Goal: Task Accomplishment & Management: Manage account settings

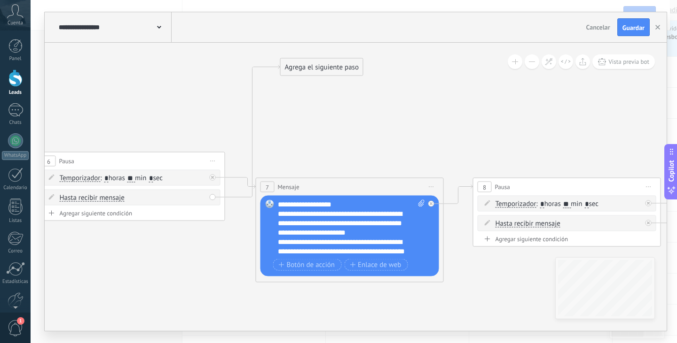
drag, startPoint x: 166, startPoint y: 124, endPoint x: 153, endPoint y: 91, distance: 34.8
click at [659, 30] on button "button" at bounding box center [657, 27] width 14 height 18
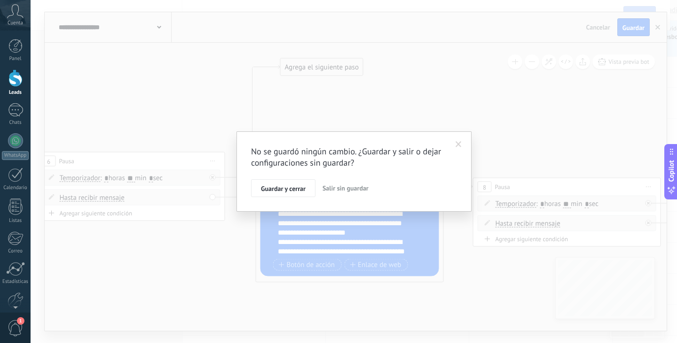
click at [458, 142] on span at bounding box center [458, 144] width 6 height 7
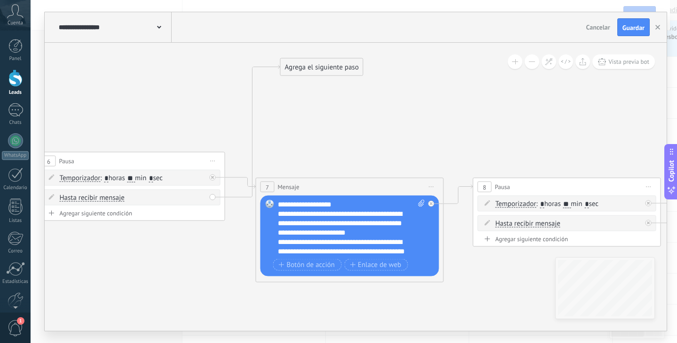
scroll to position [47, 0]
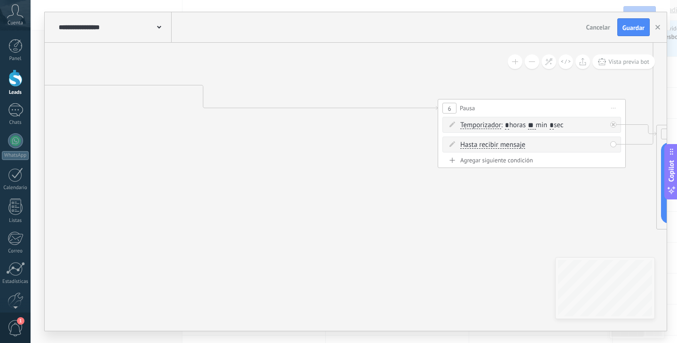
drag, startPoint x: 212, startPoint y: 95, endPoint x: 557, endPoint y: 50, distance: 348.2
click at [557, 50] on icon at bounding box center [366, 95] width 2720 height 749
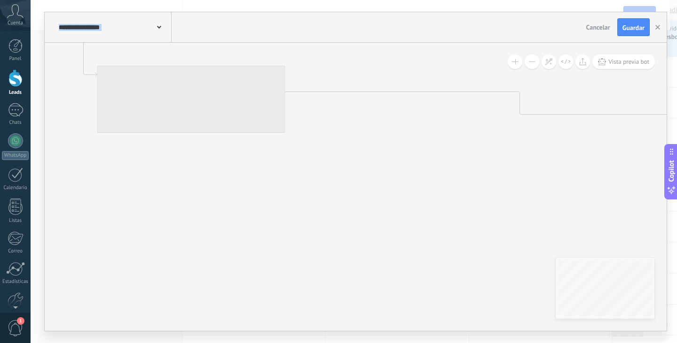
drag, startPoint x: 477, startPoint y: 217, endPoint x: 491, endPoint y: 215, distance: 13.7
click at [491, 216] on icon at bounding box center [682, 101] width 2720 height 749
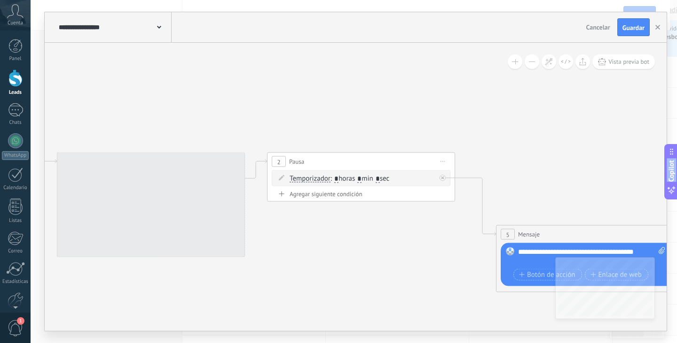
drag, startPoint x: 181, startPoint y: 196, endPoint x: 520, endPoint y: 353, distance: 373.8
click at [520, 296] on html ".abccls-1,.abccls-2{fill-rule:evenodd}.abccls-2{fill:#fff} .abfcls-1{fill:none}…" at bounding box center [338, 124] width 677 height 343
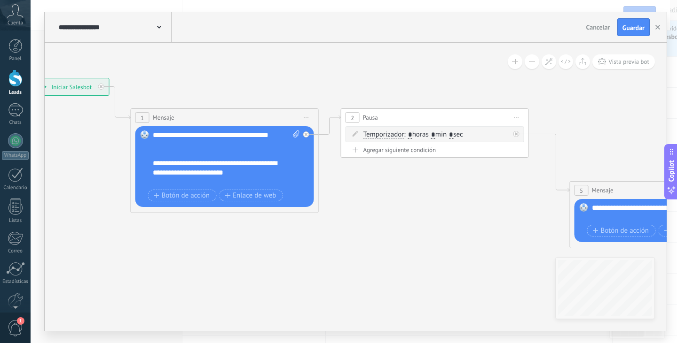
drag, startPoint x: 300, startPoint y: 294, endPoint x: 374, endPoint y: 249, distance: 86.4
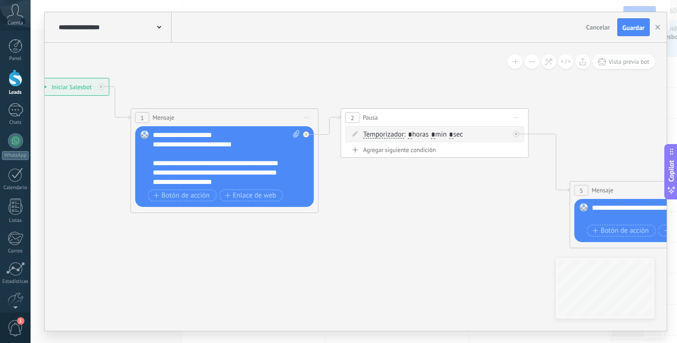
scroll to position [66, 0]
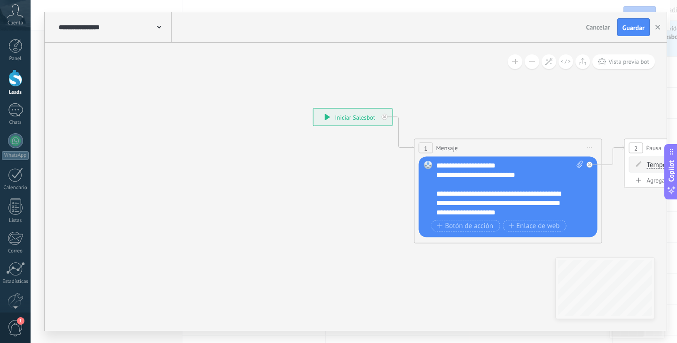
drag, startPoint x: 199, startPoint y: 269, endPoint x: 483, endPoint y: 325, distance: 289.2
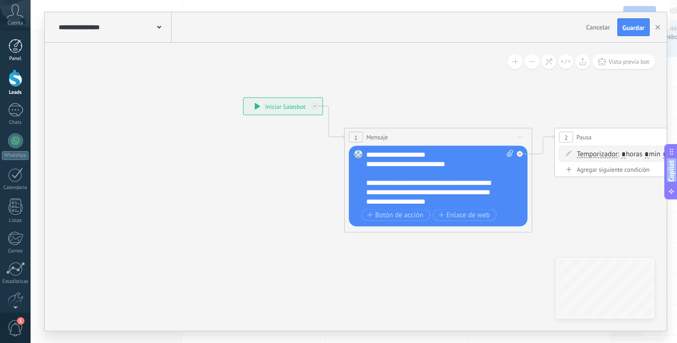
drag, startPoint x: 230, startPoint y: 194, endPoint x: 0, endPoint y: 47, distance: 272.7
click at [0, 47] on body ".abccls-1,.abccls-2{fill-rule:evenodd}.abccls-2{fill:#fff} .abfcls-1{fill:none}…" at bounding box center [338, 124] width 677 height 343
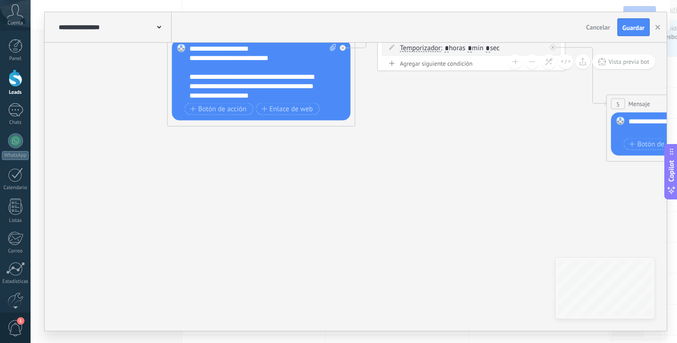
drag, startPoint x: 578, startPoint y: 144, endPoint x: 154, endPoint y: 168, distance: 425.0
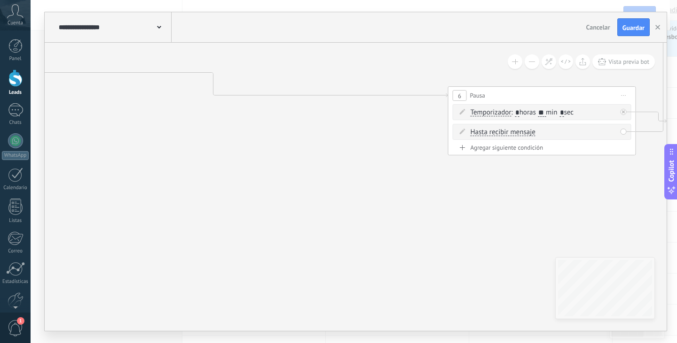
drag, startPoint x: 504, startPoint y: 196, endPoint x: 98, endPoint y: 125, distance: 412.1
click at [98, 125] on icon at bounding box center [376, 82] width 2720 height 749
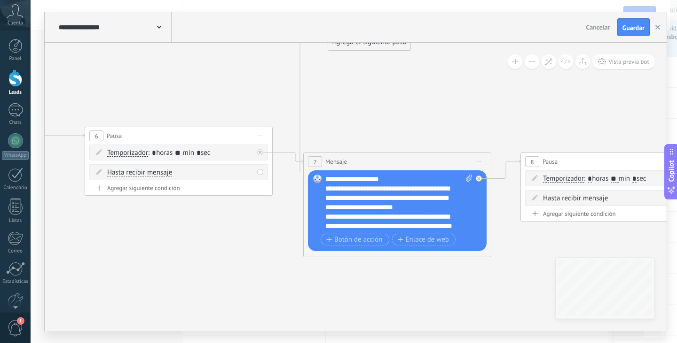
drag, startPoint x: 473, startPoint y: 203, endPoint x: 110, endPoint y: 243, distance: 365.4
click at [110, 243] on icon at bounding box center [13, 123] width 2720 height 749
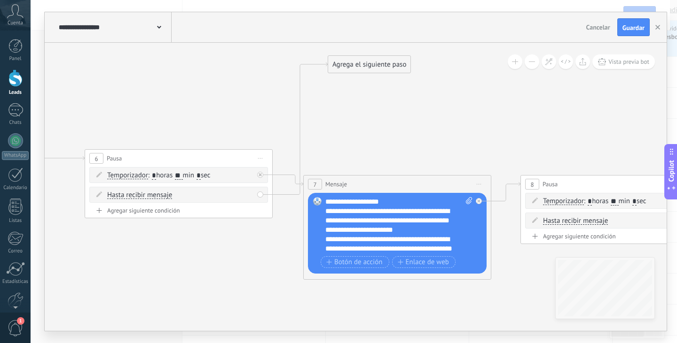
click at [356, 57] on div "Agrega el siguiente paso" at bounding box center [369, 65] width 82 height 16
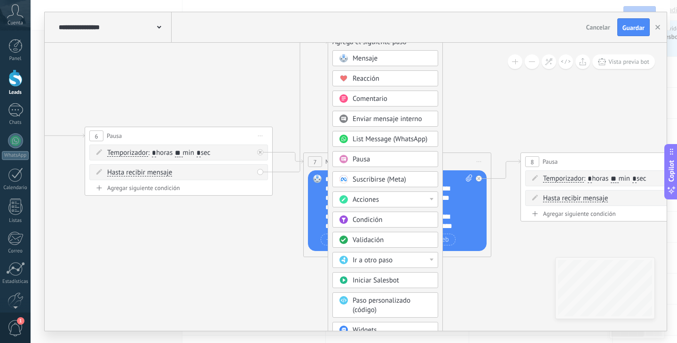
click at [396, 194] on div "Acciones" at bounding box center [385, 200] width 106 height 16
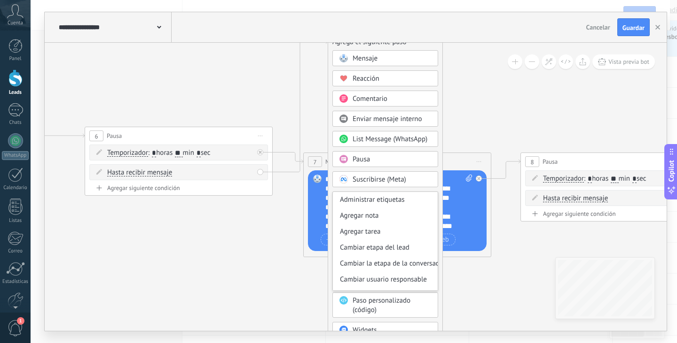
click at [441, 162] on div "Agrega el siguiente paso Mensaje Mensaje Mensaje Reacción Comentario Enviar men…" at bounding box center [384, 205] width 115 height 345
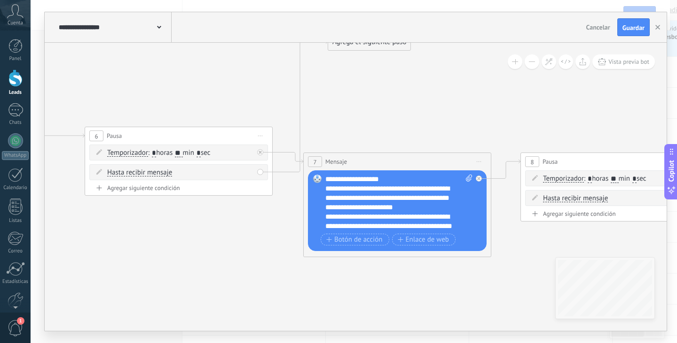
click at [357, 44] on div "Agrega el siguiente paso" at bounding box center [369, 42] width 82 height 16
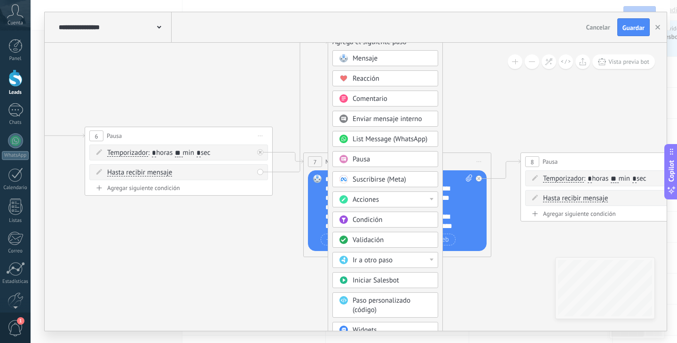
click at [398, 206] on div "Acciones" at bounding box center [385, 200] width 106 height 16
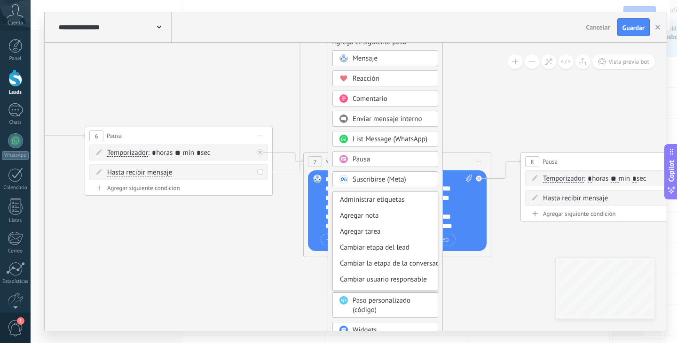
click at [407, 247] on div "Cambiar etapa del lead" at bounding box center [385, 248] width 105 height 16
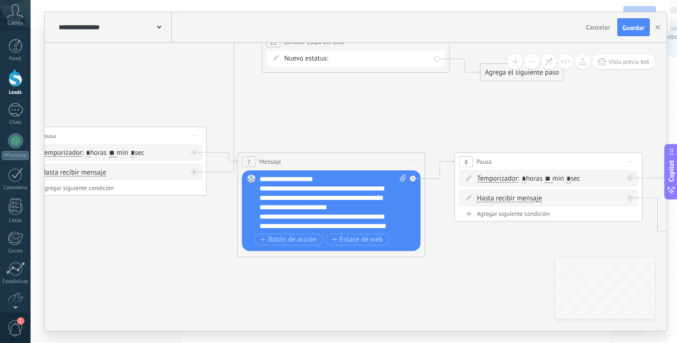
click at [0, 0] on div "NEQUI BRE-V REMARKETING Logrado con éxito Venta Perdido" at bounding box center [0, 0] width 0 height 0
click at [0, 0] on label "Logrado con éxito" at bounding box center [0, 0] width 0 height 0
click at [485, 77] on div "Agrega el siguiente paso" at bounding box center [522, 73] width 82 height 16
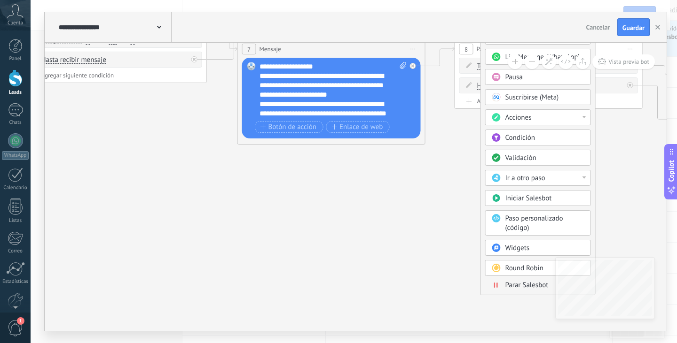
click at [531, 286] on span "Parar Salesbot" at bounding box center [526, 285] width 43 height 9
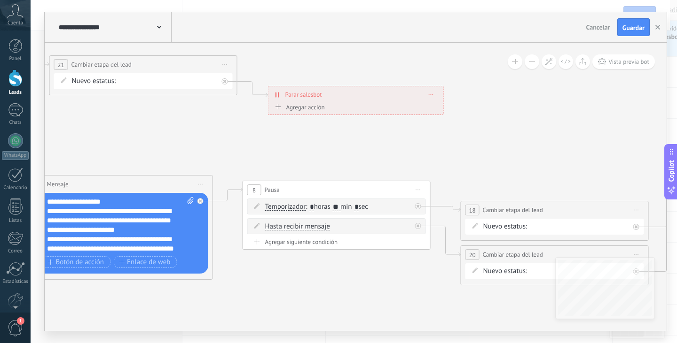
drag, startPoint x: 385, startPoint y: 151, endPoint x: 279, endPoint y: 181, distance: 110.9
click at [279, 181] on div "8 Pausa ***** Iniciar vista previa aquí Cambiar nombre Duplicar [GEOGRAPHIC_DAT…" at bounding box center [336, 189] width 187 height 17
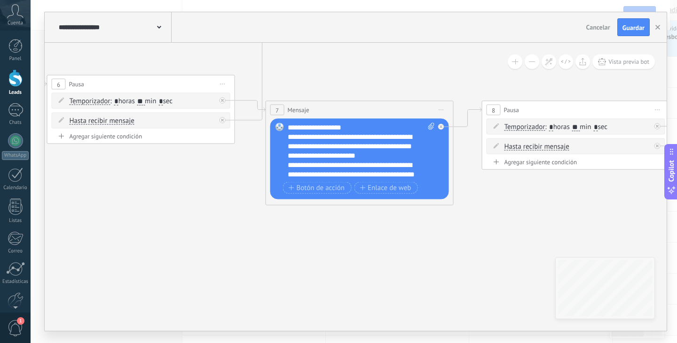
drag, startPoint x: 182, startPoint y: 141, endPoint x: 423, endPoint y: 67, distance: 251.8
click at [353, 148] on div "**********" at bounding box center [361, 151] width 147 height 56
click at [324, 168] on div "**********" at bounding box center [361, 151] width 147 height 56
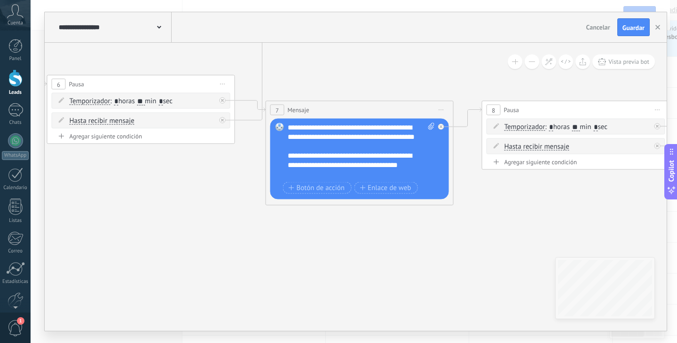
scroll to position [56, 0]
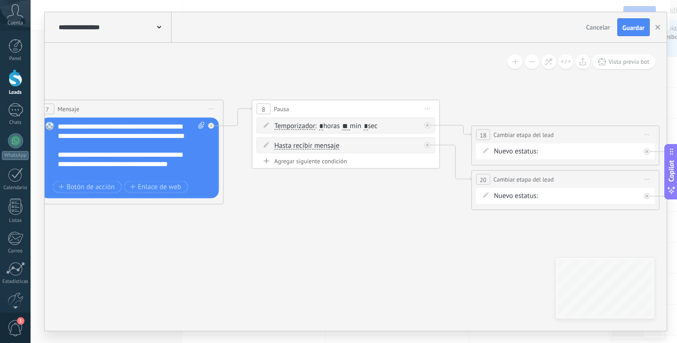
drag, startPoint x: 506, startPoint y: 218, endPoint x: 250, endPoint y: 220, distance: 256.1
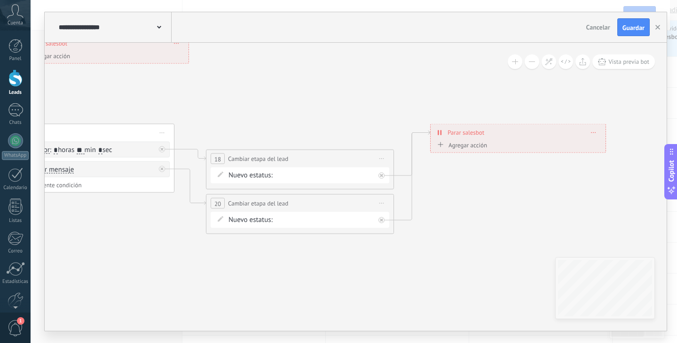
drag, startPoint x: 470, startPoint y: 249, endPoint x: 230, endPoint y: 269, distance: 241.4
click at [379, 220] on div at bounding box center [381, 221] width 6 height 6
click at [383, 176] on div at bounding box center [381, 176] width 6 height 6
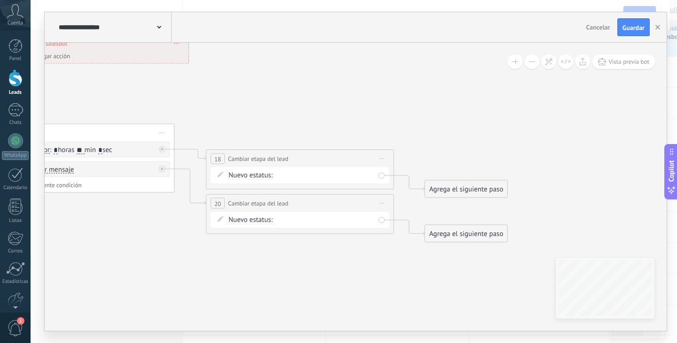
click at [379, 162] on span "Iniciar vista previa aquí Cambiar nombre Duplicar [GEOGRAPHIC_DATA]" at bounding box center [381, 159] width 15 height 14
click at [416, 215] on div "Borrar" at bounding box center [424, 220] width 93 height 16
click at [381, 204] on span "Iniciar vista previa aquí Cambiar nombre Duplicar [GEOGRAPHIC_DATA]" at bounding box center [381, 204] width 15 height 14
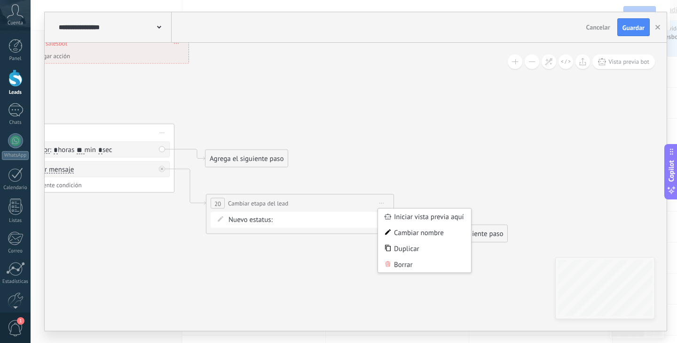
click at [426, 269] on div "Borrar" at bounding box center [424, 265] width 93 height 16
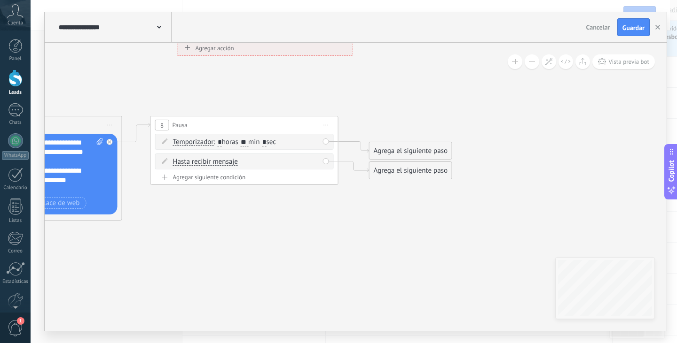
drag, startPoint x: 435, startPoint y: 193, endPoint x: 424, endPoint y: 262, distance: 70.4
click at [389, 167] on div "Agrega el siguiente paso" at bounding box center [410, 171] width 82 height 16
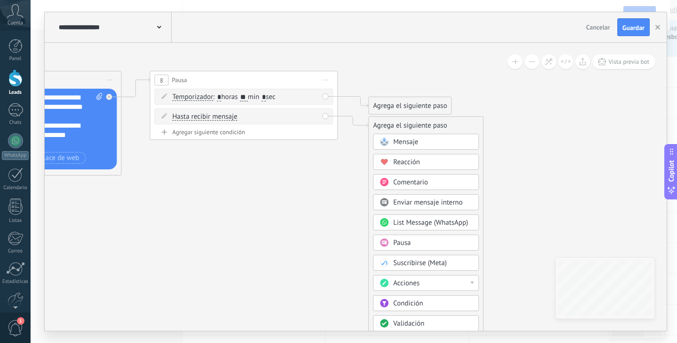
click at [432, 283] on div "Acciones" at bounding box center [432, 283] width 79 height 9
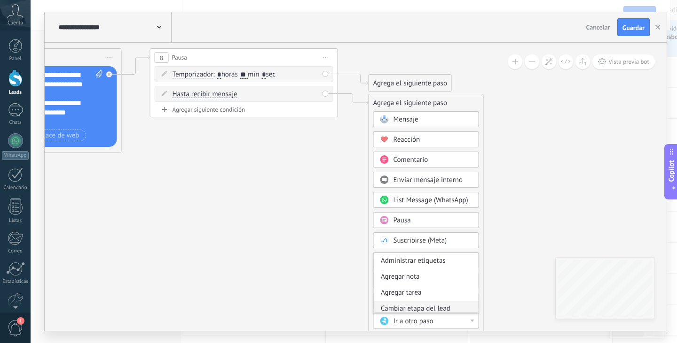
click at [430, 309] on div "Cambiar etapa del lead" at bounding box center [426, 309] width 105 height 16
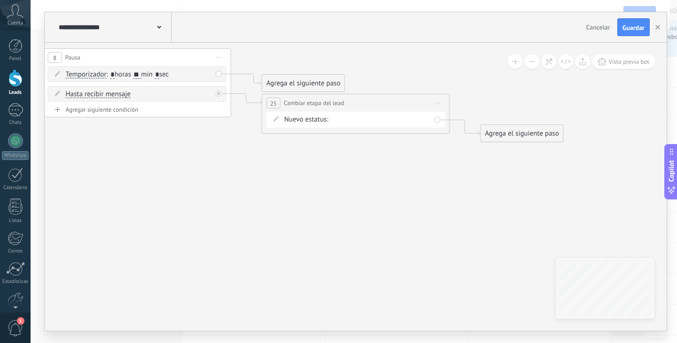
click at [0, 0] on div "NEQUI BRE-V REMARKETING Logrado con éxito Venta Perdido" at bounding box center [0, 0] width 0 height 0
click at [0, 0] on label "Logrado con éxito" at bounding box center [0, 0] width 0 height 0
click at [501, 132] on div "Agrega el siguiente paso" at bounding box center [522, 134] width 82 height 16
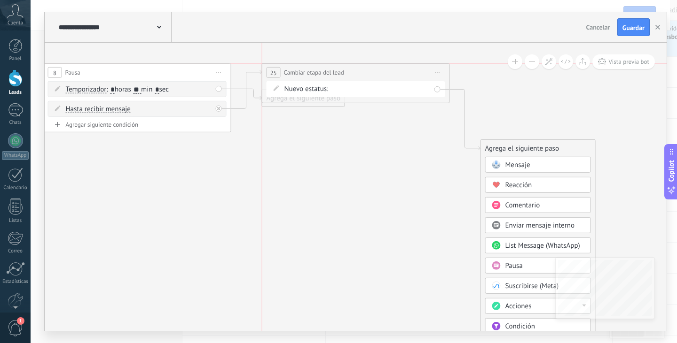
drag, startPoint x: 412, startPoint y: 121, endPoint x: 408, endPoint y: 70, distance: 50.4
click at [408, 72] on div "**********" at bounding box center [355, 72] width 187 height 17
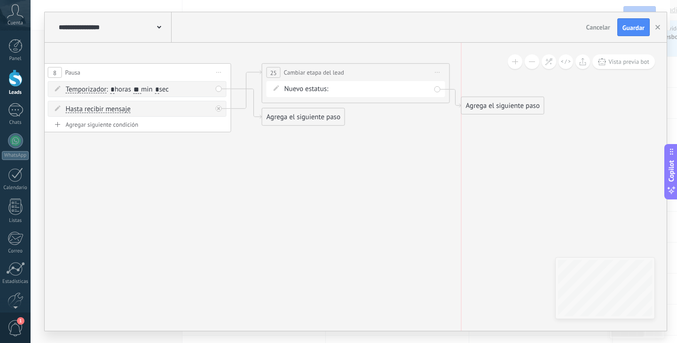
drag, startPoint x: 514, startPoint y: 142, endPoint x: 493, endPoint y: 99, distance: 47.9
click at [493, 99] on div "Agrega el siguiente paso" at bounding box center [502, 106] width 82 height 16
click at [507, 108] on div "Agrega el siguiente paso" at bounding box center [502, 106] width 82 height 16
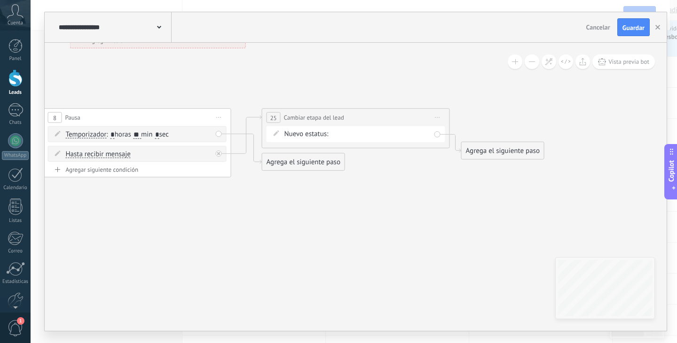
click at [512, 158] on div "Agrega el siguiente paso" at bounding box center [502, 151] width 82 height 16
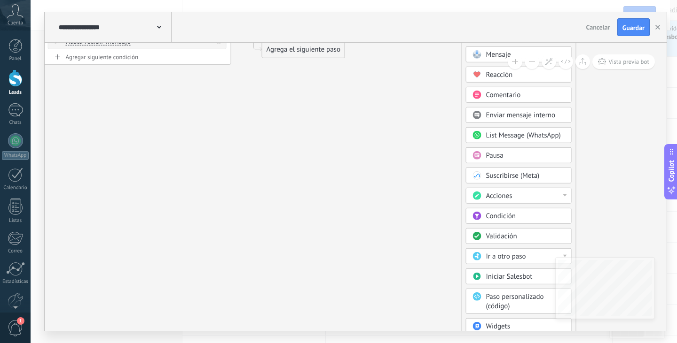
drag, startPoint x: 408, startPoint y: 149, endPoint x: 407, endPoint y: 138, distance: 11.8
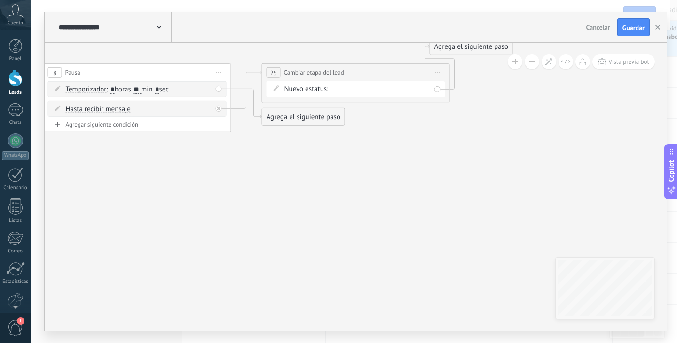
drag, startPoint x: 505, startPoint y: 99, endPoint x: 475, endPoint y: 40, distance: 65.8
click at [475, 40] on div "**********" at bounding box center [356, 171] width 622 height 319
click at [476, 47] on div "Agrega el siguiente paso" at bounding box center [471, 47] width 82 height 16
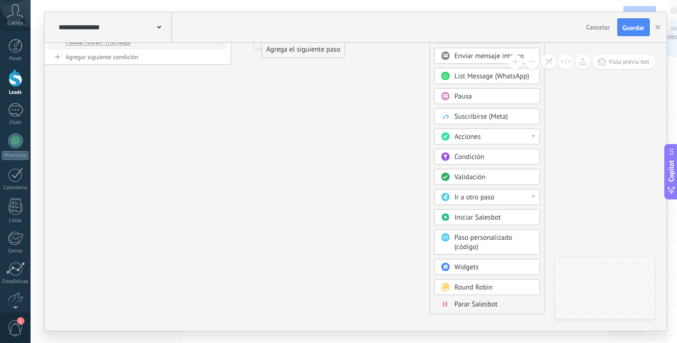
click at [492, 306] on span "Parar Salesbot" at bounding box center [475, 304] width 43 height 9
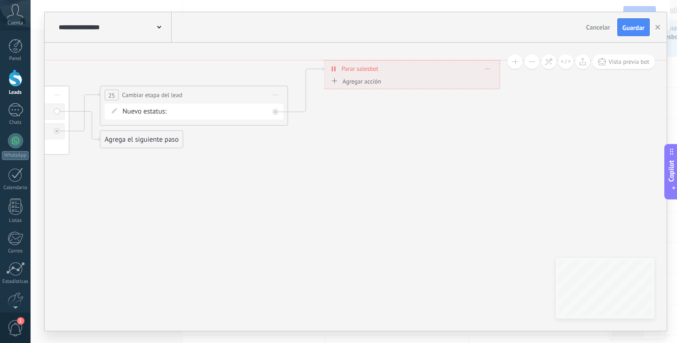
drag, startPoint x: 344, startPoint y: 71, endPoint x: 396, endPoint y: 69, distance: 51.3
click at [396, 69] on div "**********" at bounding box center [412, 69] width 175 height 16
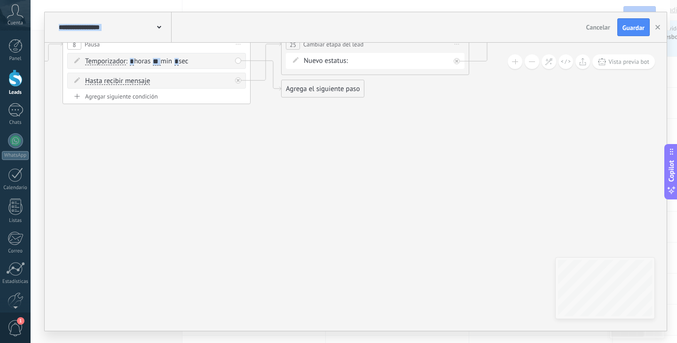
drag, startPoint x: 189, startPoint y: 258, endPoint x: 373, endPoint y: 210, distance: 190.4
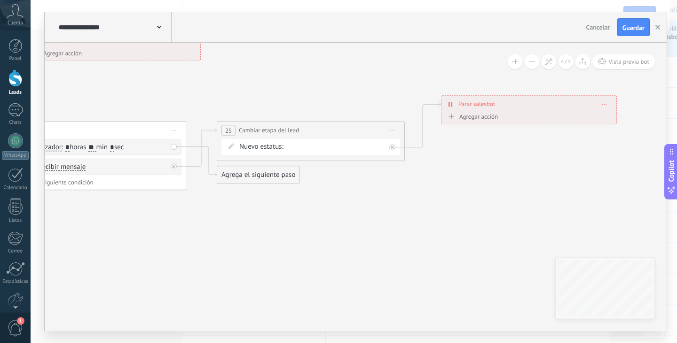
drag, startPoint x: 358, startPoint y: 156, endPoint x: 299, endPoint y: 226, distance: 91.7
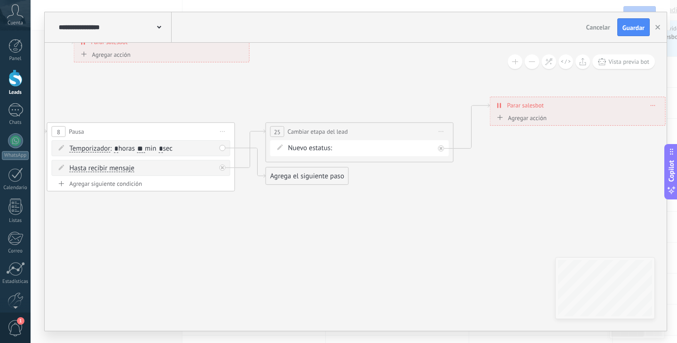
drag, startPoint x: 177, startPoint y: 228, endPoint x: 226, endPoint y: 229, distance: 48.4
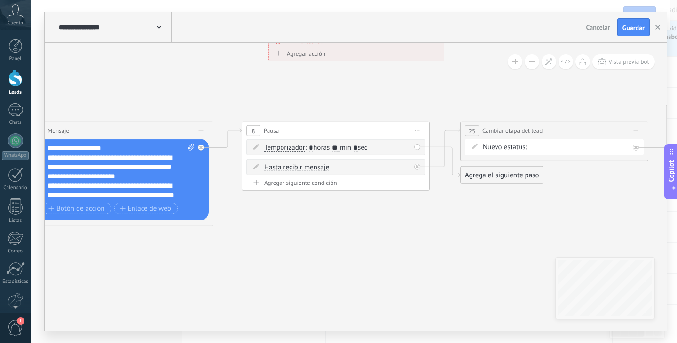
drag, startPoint x: 206, startPoint y: 204, endPoint x: 431, endPoint y: 154, distance: 231.1
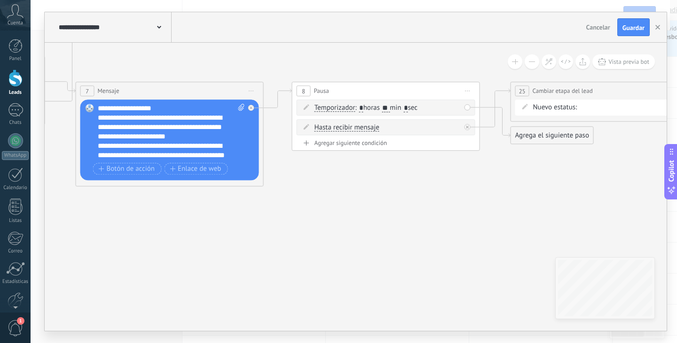
click at [172, 112] on div "Reemplazar Quitar Convertir a mensaje de voz Arrastre la imagen aquí para adjun…" at bounding box center [169, 140] width 179 height 81
click at [170, 105] on div "**********" at bounding box center [171, 132] width 147 height 56
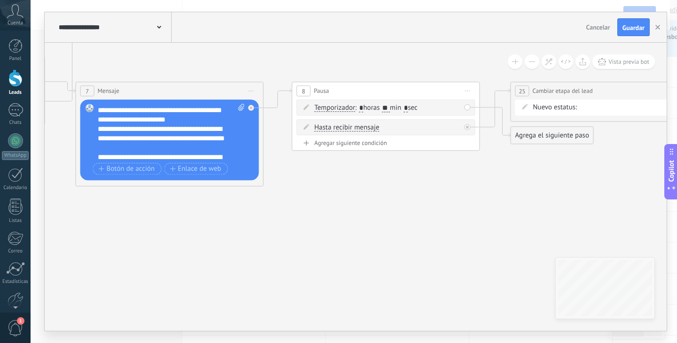
scroll to position [47, 0]
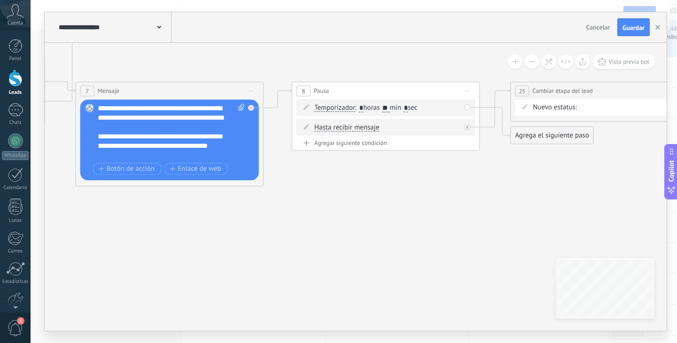
click at [139, 115] on div "**********" at bounding box center [163, 117] width 131 height 103
click at [134, 105] on div "**********" at bounding box center [163, 117] width 131 height 103
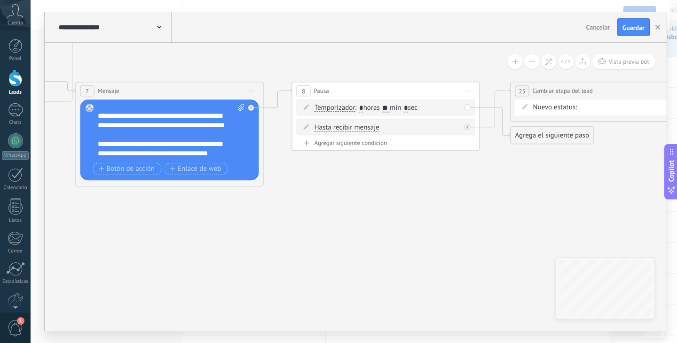
scroll to position [66, 0]
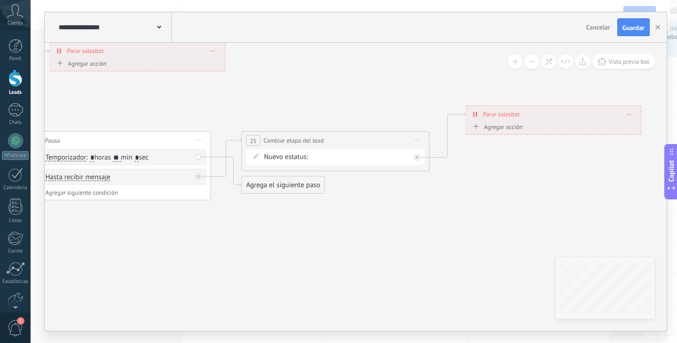
drag, startPoint x: 388, startPoint y: 242, endPoint x: 101, endPoint y: 293, distance: 292.1
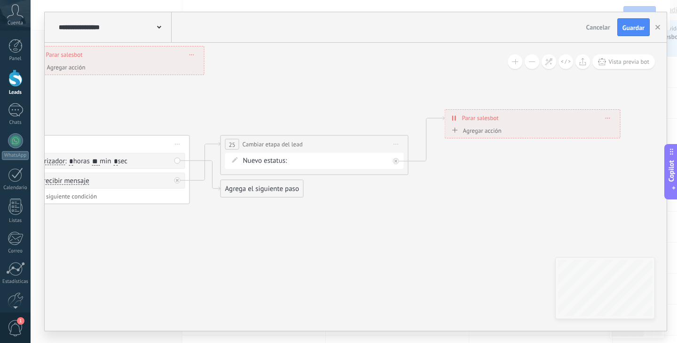
click at [271, 194] on div "Agrega el siguiente paso" at bounding box center [262, 189] width 82 height 16
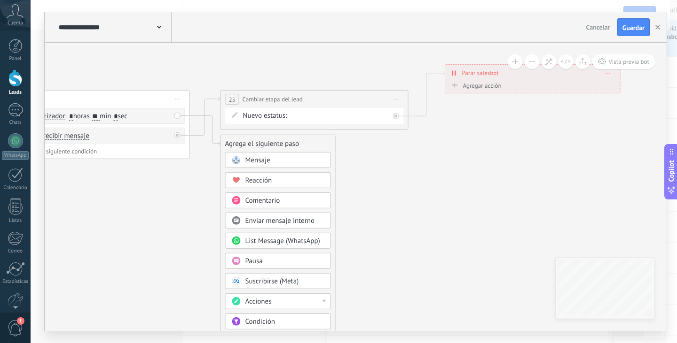
click at [295, 297] on div "Acciones" at bounding box center [278, 302] width 106 height 16
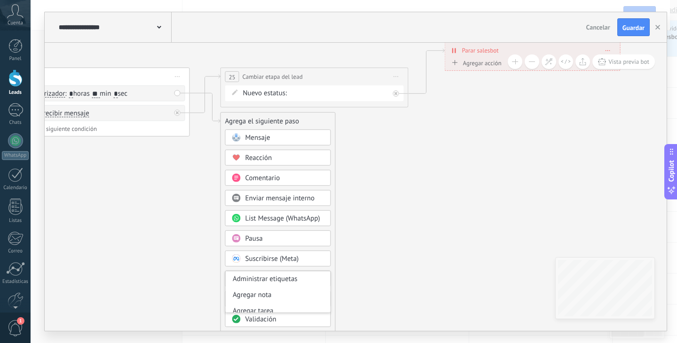
scroll to position [47, 0]
click at [290, 284] on div "Cambiar etapa del lead" at bounding box center [278, 281] width 105 height 16
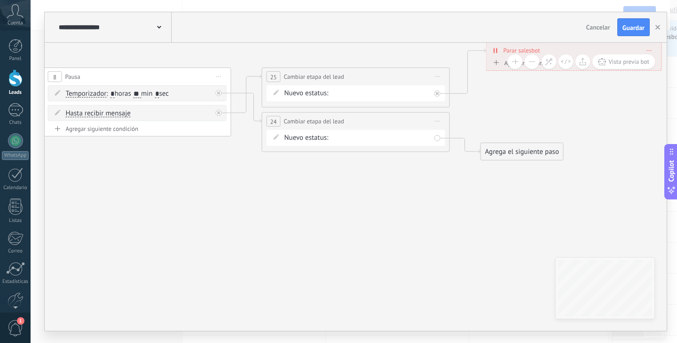
click at [413, 138] on form "Nuevo estatus: NEQUI BRE-V REMARKETING Logrado con éxito Venta Perdido" at bounding box center [357, 137] width 146 height 9
click at [0, 0] on div "NEQUI BRE-V REMARKETING Logrado con éxito Venta Perdido" at bounding box center [0, 0] width 0 height 0
click at [0, 0] on label "REMARKETING" at bounding box center [0, 0] width 0 height 0
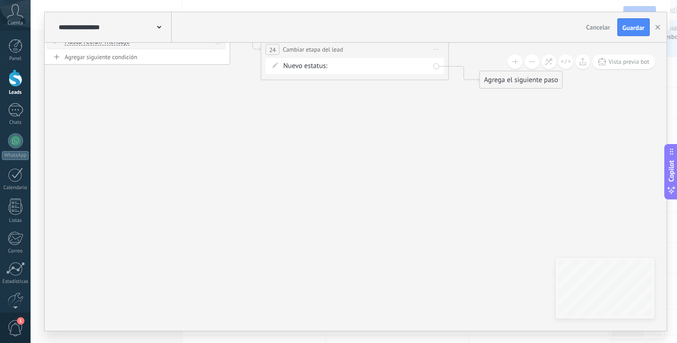
drag, startPoint x: 527, startPoint y: 165, endPoint x: 526, endPoint y: 90, distance: 75.2
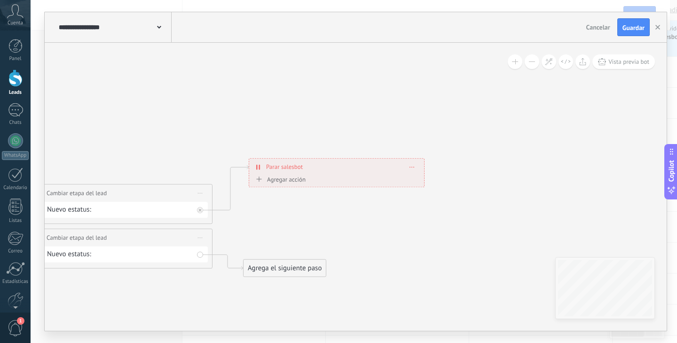
drag, startPoint x: 291, startPoint y: 284, endPoint x: 263, endPoint y: 314, distance: 41.2
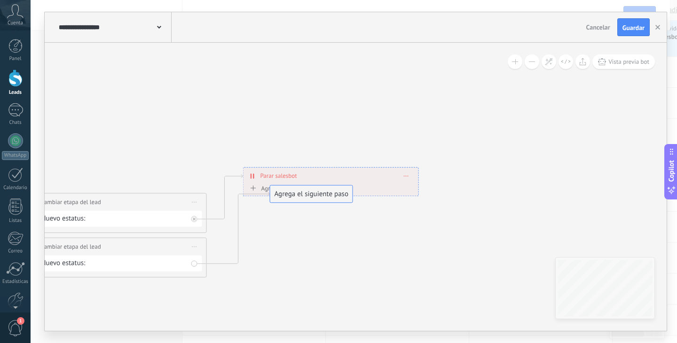
drag, startPoint x: 271, startPoint y: 276, endPoint x: 306, endPoint y: 183, distance: 99.0
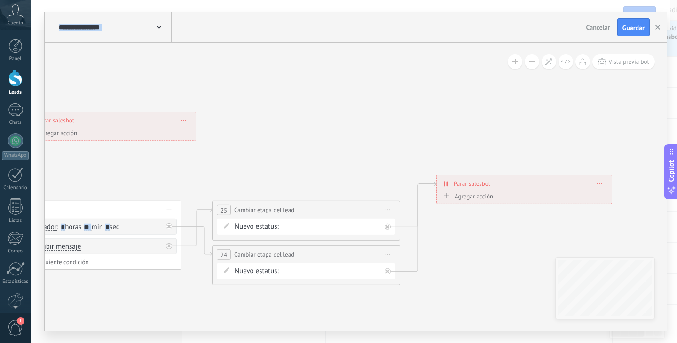
drag, startPoint x: 343, startPoint y: 253, endPoint x: 498, endPoint y: 264, distance: 154.5
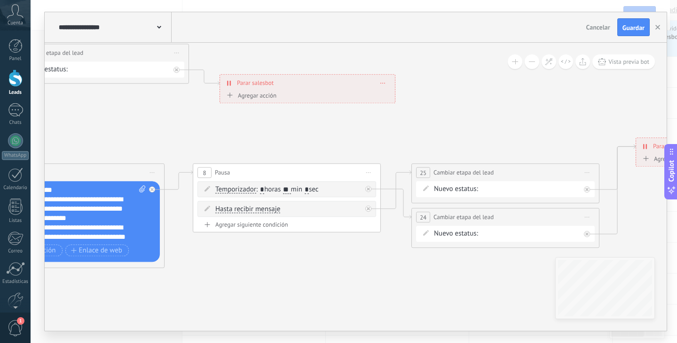
drag, startPoint x: 436, startPoint y: 125, endPoint x: 456, endPoint y: 108, distance: 26.3
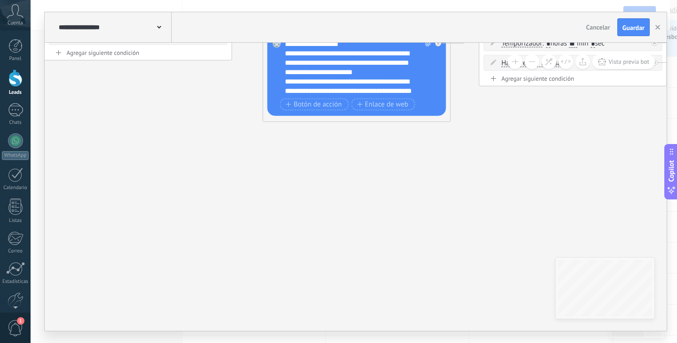
drag, startPoint x: 220, startPoint y: 273, endPoint x: 485, endPoint y: 132, distance: 300.6
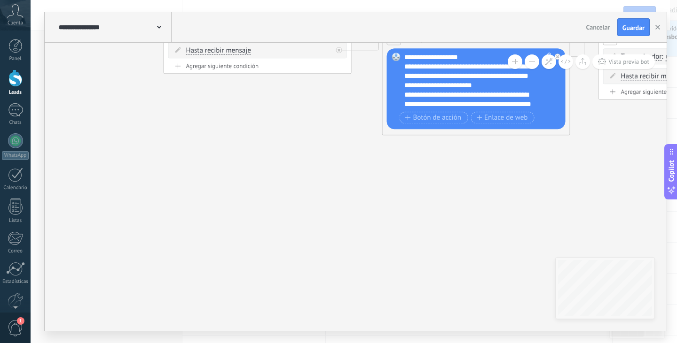
drag, startPoint x: 262, startPoint y: 157, endPoint x: 310, endPoint y: 152, distance: 48.2
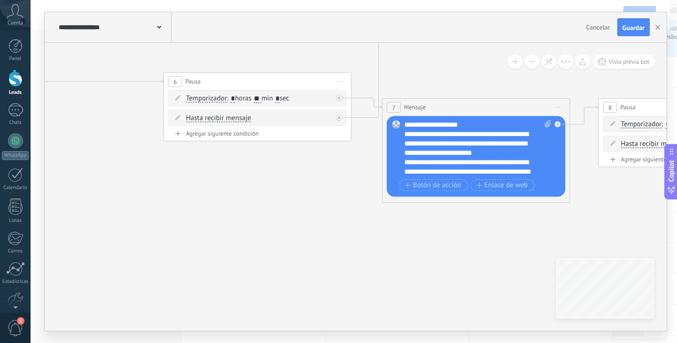
click at [475, 124] on div "**********" at bounding box center [477, 148] width 147 height 56
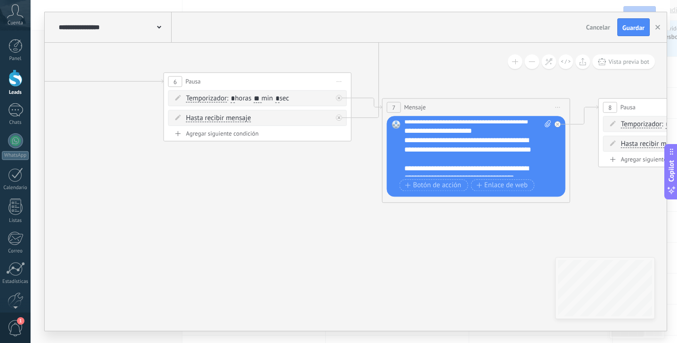
scroll to position [9, 0]
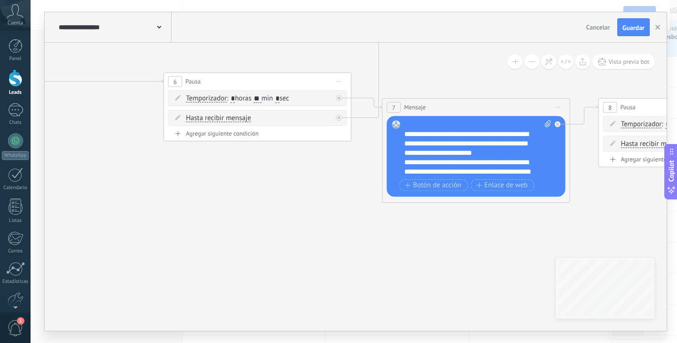
click at [450, 161] on div "**********" at bounding box center [469, 171] width 131 height 103
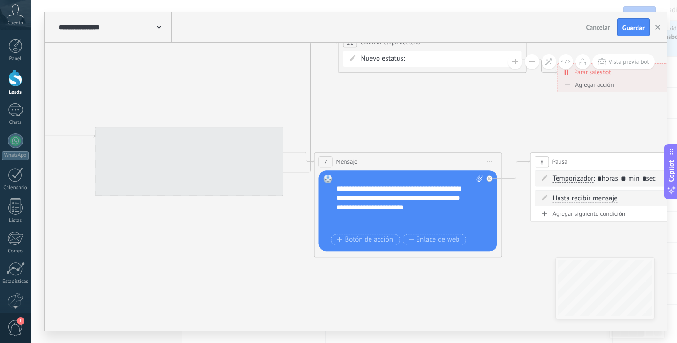
drag, startPoint x: 448, startPoint y: 217, endPoint x: 412, endPoint y: 257, distance: 54.6
click at [412, 257] on icon at bounding box center [24, 111] width 2720 height 724
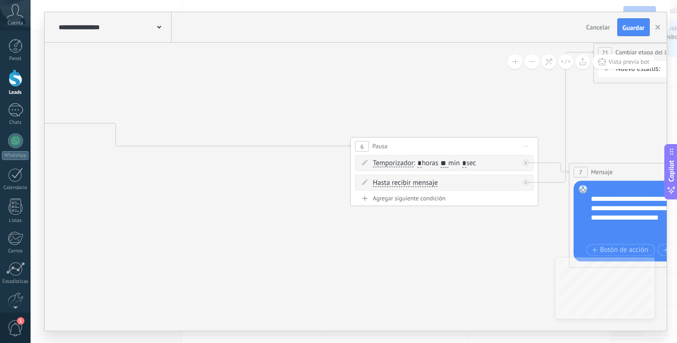
drag, startPoint x: 300, startPoint y: 276, endPoint x: 383, endPoint y: 273, distance: 83.2
click at [382, 274] on icon at bounding box center [278, 121] width 2720 height 724
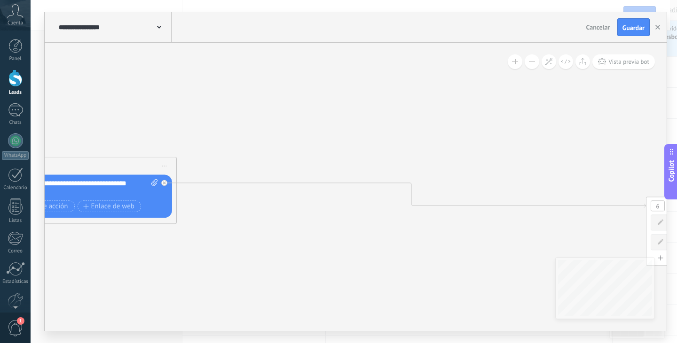
drag, startPoint x: 208, startPoint y: 205, endPoint x: 500, endPoint y: 266, distance: 298.6
click at [500, 266] on icon at bounding box center [574, 181] width 2720 height 724
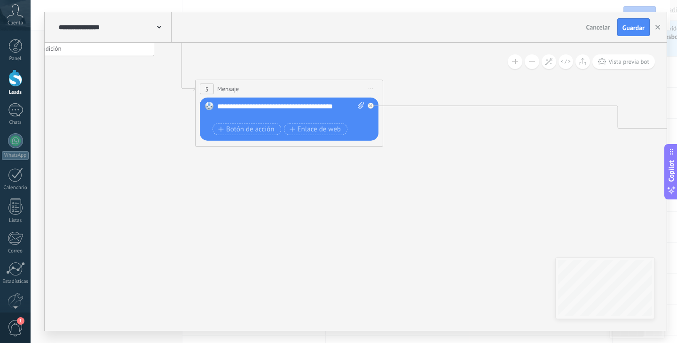
drag, startPoint x: 266, startPoint y: 273, endPoint x: 470, endPoint y: 196, distance: 218.2
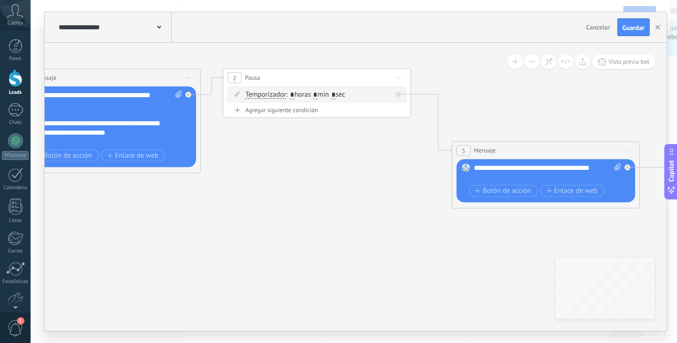
drag, startPoint x: 158, startPoint y: 230, endPoint x: 409, endPoint y: 284, distance: 256.3
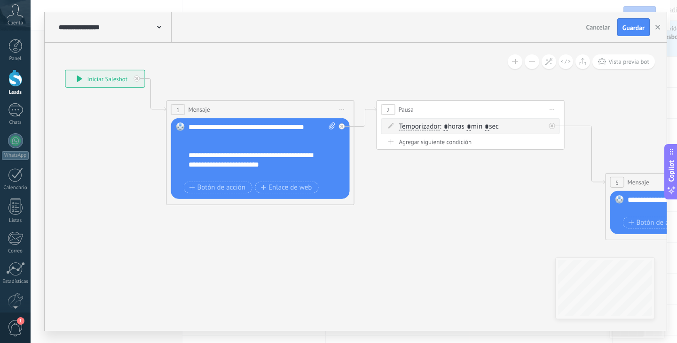
drag, startPoint x: 285, startPoint y: 289, endPoint x: 337, endPoint y: 286, distance: 52.2
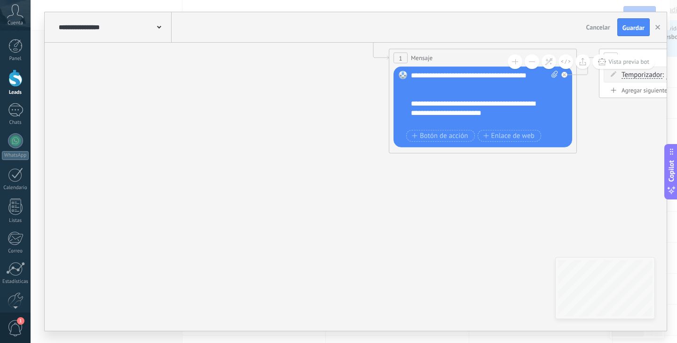
drag, startPoint x: 192, startPoint y: 273, endPoint x: 407, endPoint y: 223, distance: 220.9
click at [494, 95] on div "**********" at bounding box center [484, 99] width 147 height 56
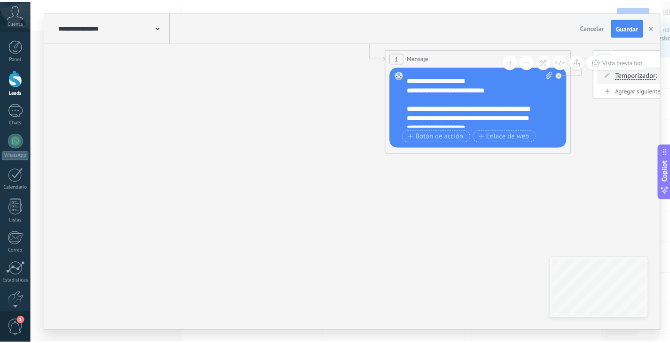
scroll to position [66, 0]
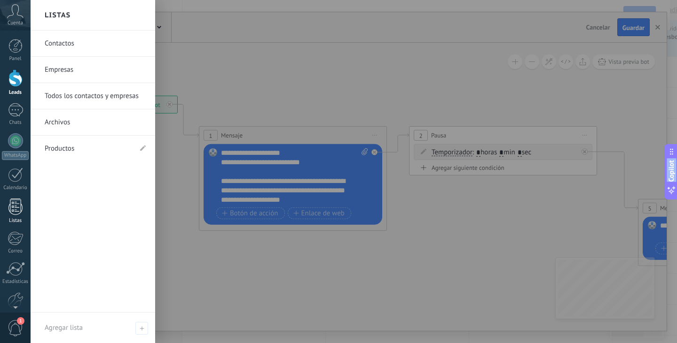
drag, startPoint x: 234, startPoint y: 165, endPoint x: 0, endPoint y: 210, distance: 237.8
click at [0, 210] on body ".abccls-1,.abccls-2{fill-rule:evenodd}.abccls-2{fill:#fff} .abfcls-1{fill:none}…" at bounding box center [338, 124] width 677 height 343
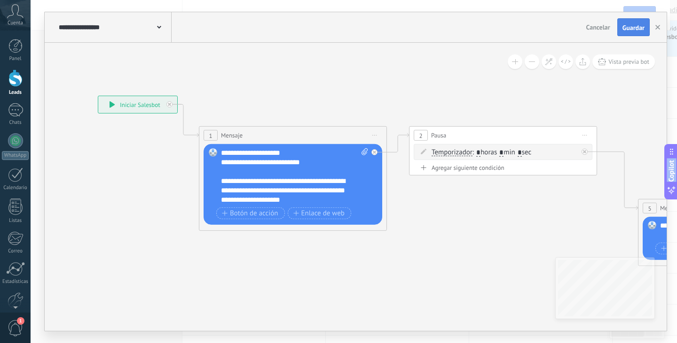
click at [642, 23] on button "Guardar" at bounding box center [633, 27] width 32 height 18
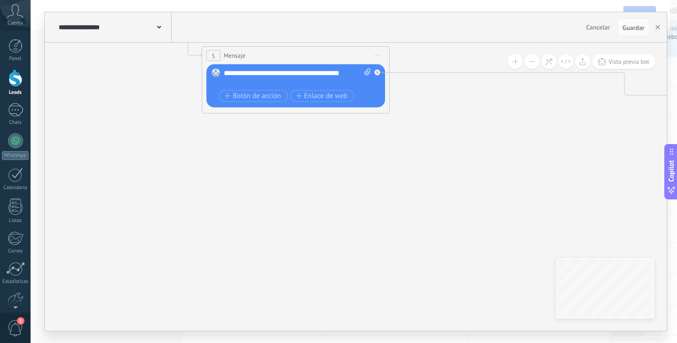
drag, startPoint x: 524, startPoint y: 219, endPoint x: 77, endPoint y: 51, distance: 477.4
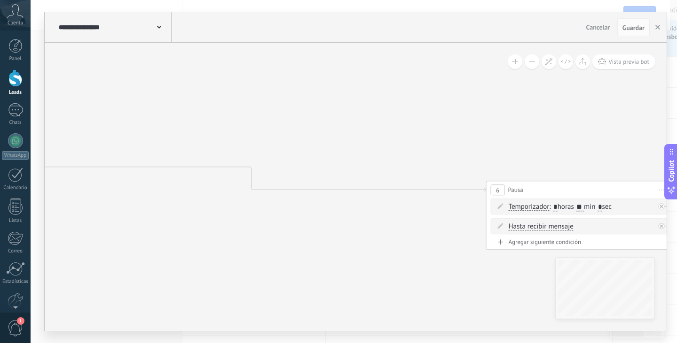
drag, startPoint x: 461, startPoint y: 148, endPoint x: 345, endPoint y: 156, distance: 116.4
click at [133, 250] on icon at bounding box center [414, 165] width 2720 height 724
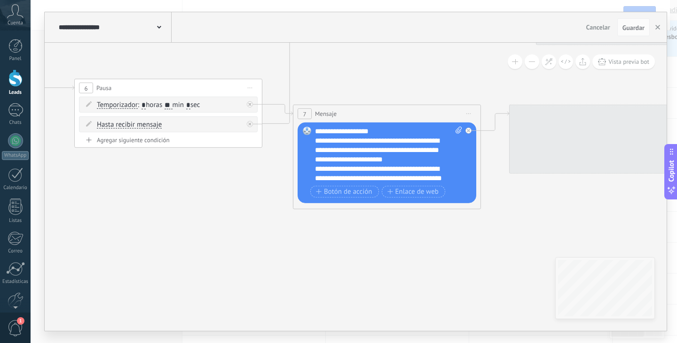
drag, startPoint x: 271, startPoint y: 85, endPoint x: 116, endPoint y: 46, distance: 160.3
click at [70, 32] on div "**********" at bounding box center [356, 171] width 622 height 319
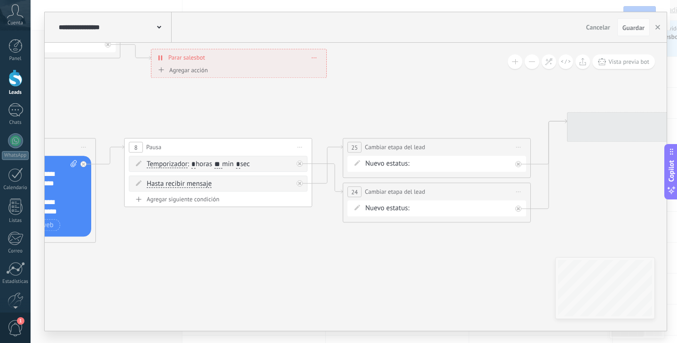
drag, startPoint x: 560, startPoint y: 240, endPoint x: 198, endPoint y: 268, distance: 363.4
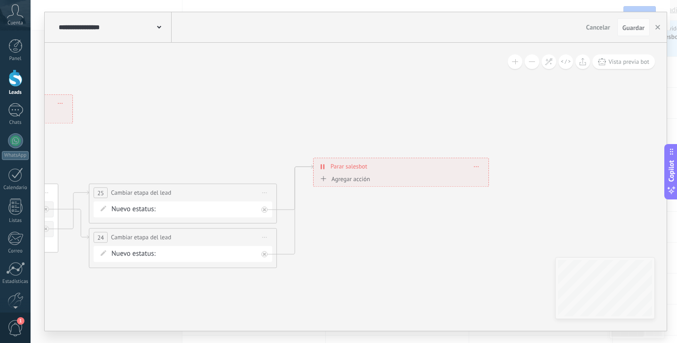
drag, startPoint x: 347, startPoint y: 125, endPoint x: 217, endPoint y: 138, distance: 130.3
click at [654, 27] on button "button" at bounding box center [657, 27] width 14 height 18
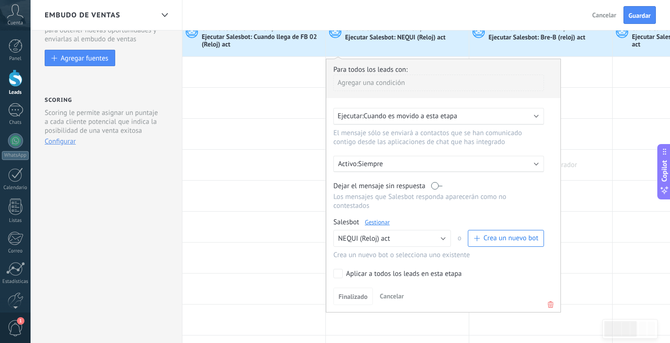
click at [596, 171] on div at bounding box center [540, 165] width 143 height 31
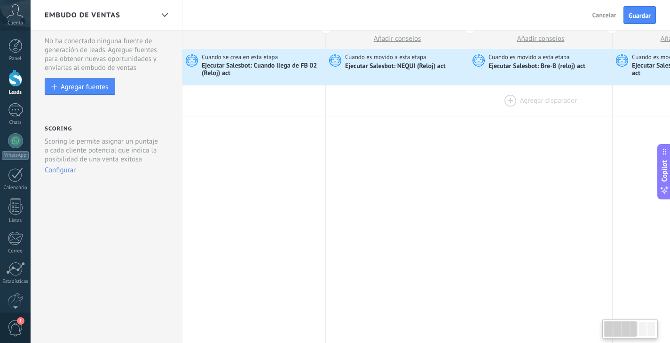
scroll to position [0, 0]
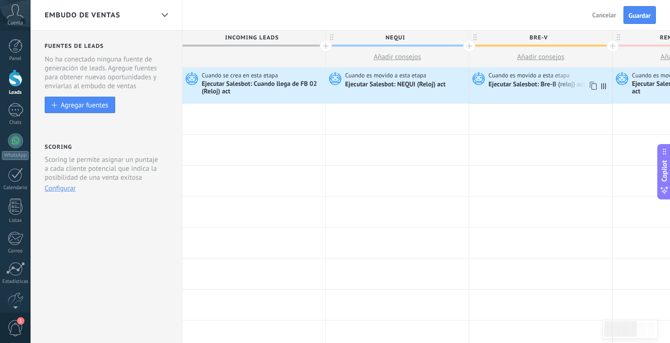
click at [522, 90] on div "Cuando es movido a esta etapa Ejecutar [PERSON_NAME]: Bre-B (reloj) act" at bounding box center [540, 86] width 143 height 36
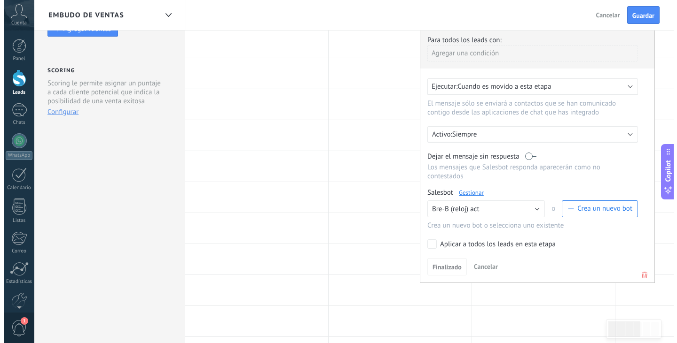
scroll to position [94, 0]
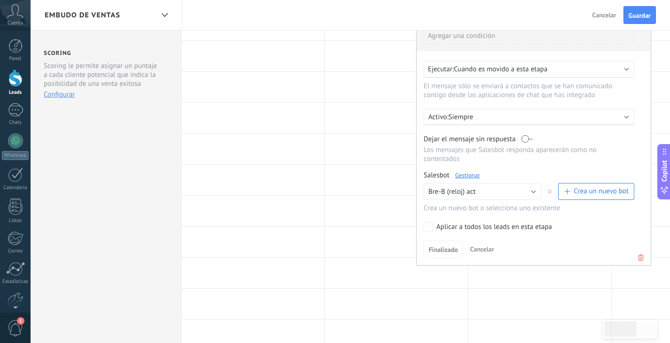
click at [475, 179] on link "Gestionar" at bounding box center [467, 175] width 25 height 8
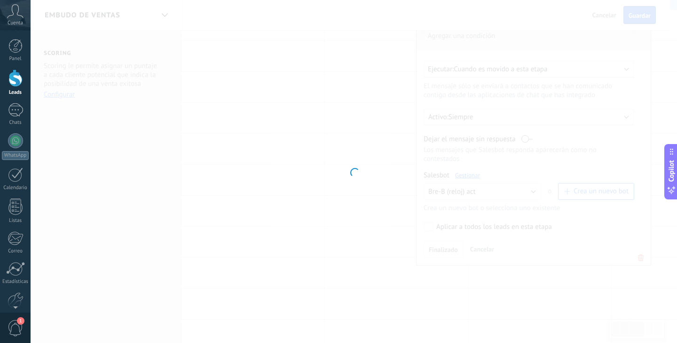
type input "**********"
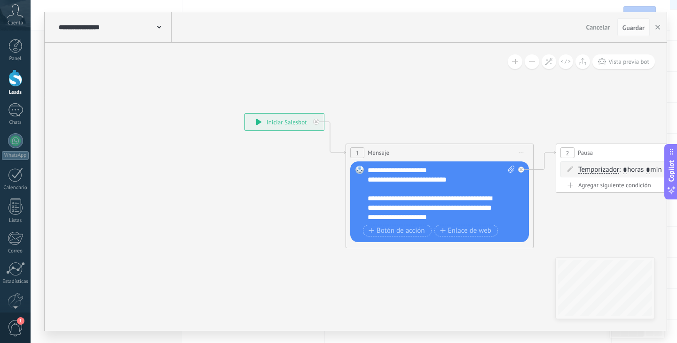
scroll to position [66, 0]
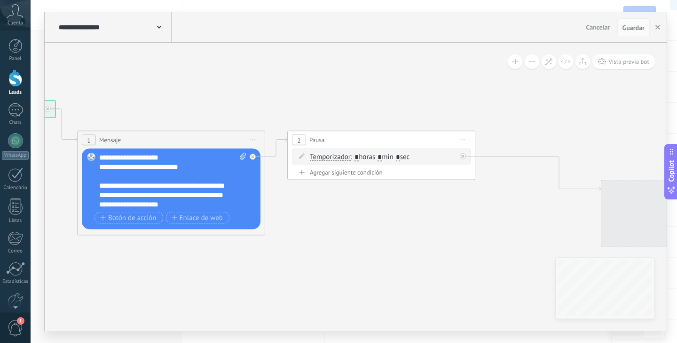
drag, startPoint x: 593, startPoint y: 219, endPoint x: 325, endPoint y: 206, distance: 268.6
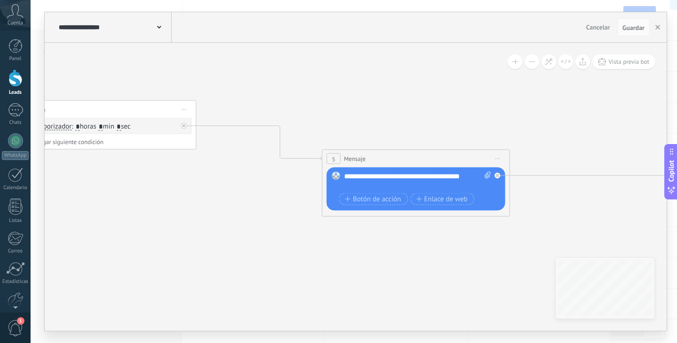
drag, startPoint x: 520, startPoint y: 217, endPoint x: 241, endPoint y: 187, distance: 280.3
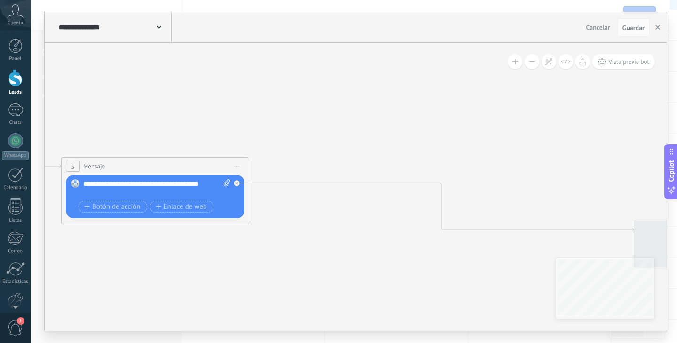
drag, startPoint x: 534, startPoint y: 233, endPoint x: 230, endPoint y: 243, distance: 304.2
click at [230, 243] on icon at bounding box center [562, 217] width 2720 height 749
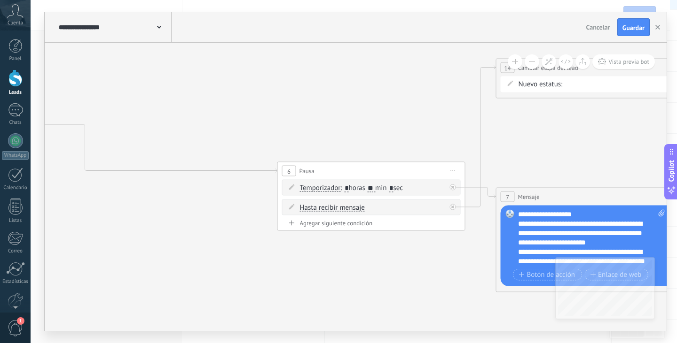
drag, startPoint x: 510, startPoint y: 151, endPoint x: 198, endPoint y: 87, distance: 318.6
click at [196, 87] on icon at bounding box center [206, 158] width 2720 height 749
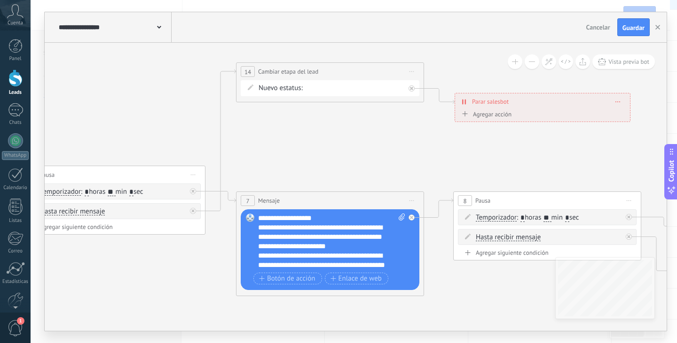
drag, startPoint x: 538, startPoint y: 142, endPoint x: 282, endPoint y: 147, distance: 255.7
click at [414, 89] on div at bounding box center [413, 85] width 11 height 11
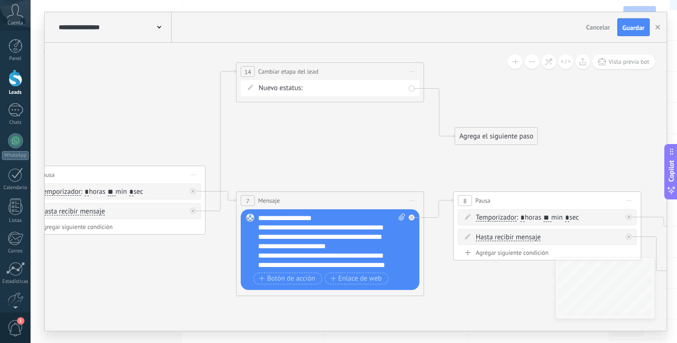
click at [408, 74] on span "Iniciar vista previa aquí Cambiar nombre Duplicar [GEOGRAPHIC_DATA]" at bounding box center [411, 72] width 15 height 14
click at [433, 133] on div "Borrar" at bounding box center [454, 133] width 93 height 16
drag, startPoint x: 264, startPoint y: 312, endPoint x: 261, endPoint y: 83, distance: 228.4
click at [261, 83] on div "Agrega el siguiente paso" at bounding box center [277, 87] width 82 height 16
click at [264, 77] on div "Agrega el siguiente paso" at bounding box center [277, 82] width 82 height 16
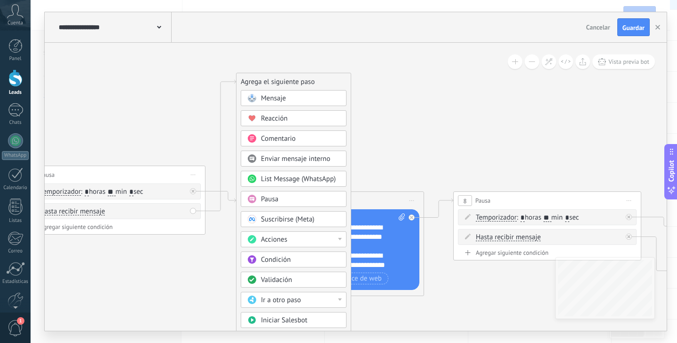
click at [305, 240] on div "Acciones" at bounding box center [300, 239] width 79 height 9
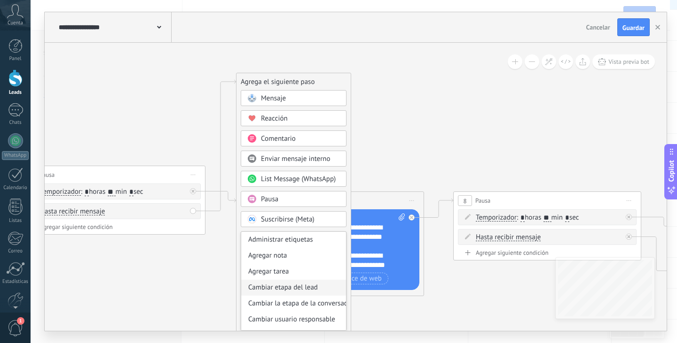
click at [307, 288] on div "Cambiar etapa del lead" at bounding box center [293, 288] width 105 height 16
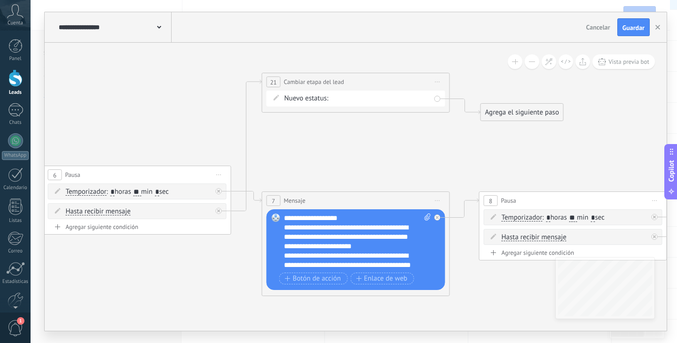
click at [0, 0] on div "NEQUI BRE-V REMARKETING Logrado con éxito Venta Perdido" at bounding box center [0, 0] width 0 height 0
click at [0, 0] on label "Logrado con éxito" at bounding box center [0, 0] width 0 height 0
click at [523, 117] on div "Agrega el siguiente paso" at bounding box center [522, 113] width 82 height 16
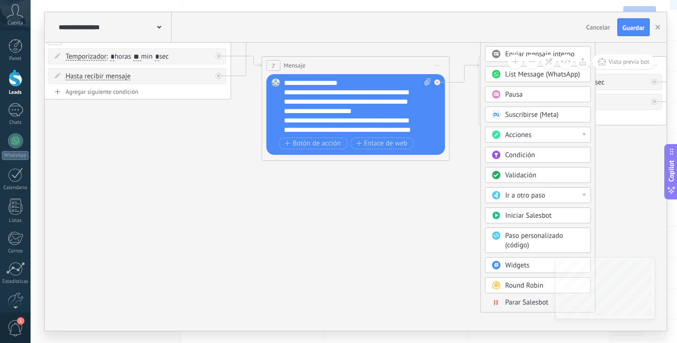
click at [522, 305] on span "Parar Salesbot" at bounding box center [526, 302] width 43 height 9
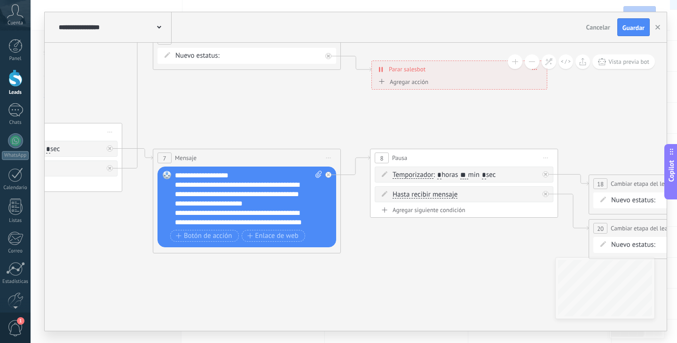
drag, startPoint x: 379, startPoint y: 242, endPoint x: 483, endPoint y: 244, distance: 103.9
click at [240, 177] on div "**********" at bounding box center [248, 199] width 147 height 56
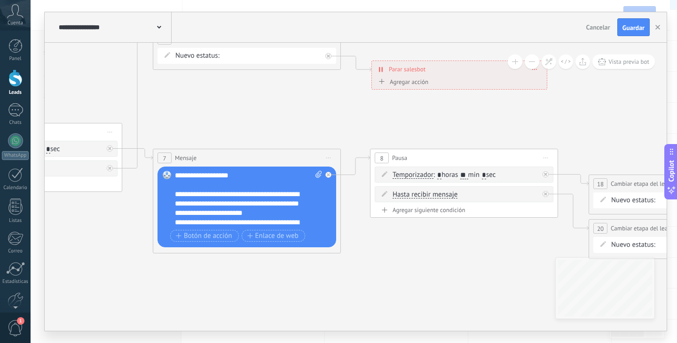
scroll to position [47, 0]
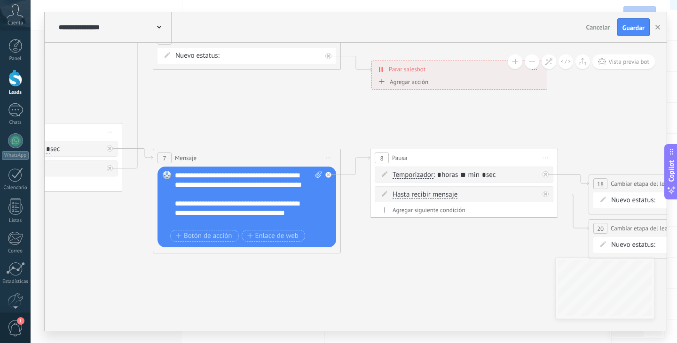
click at [243, 178] on div "**********" at bounding box center [240, 184] width 131 height 103
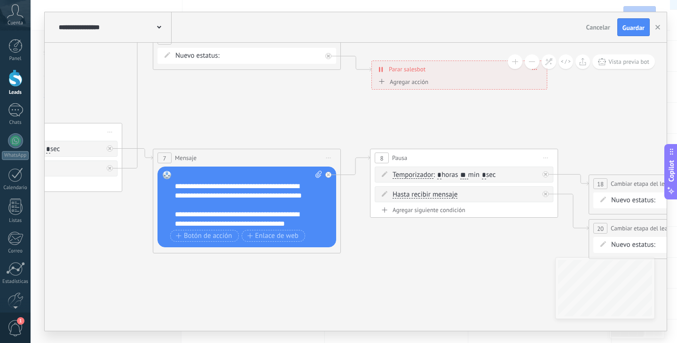
scroll to position [66, 0]
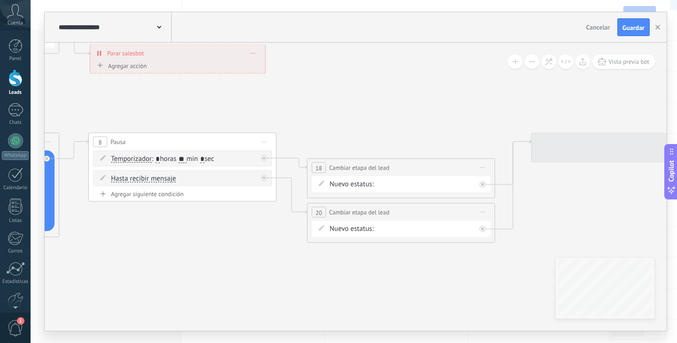
drag, startPoint x: 480, startPoint y: 262, endPoint x: 177, endPoint y: 248, distance: 303.4
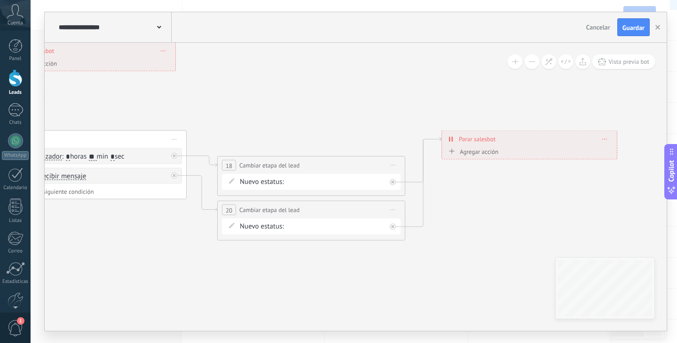
drag, startPoint x: 540, startPoint y: 203, endPoint x: 460, endPoint y: 193, distance: 80.5
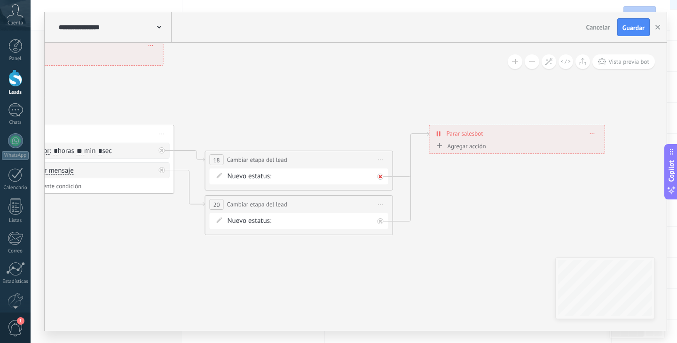
click at [381, 177] on icon at bounding box center [380, 176] width 3 height 3
click at [379, 222] on icon at bounding box center [380, 221] width 3 height 3
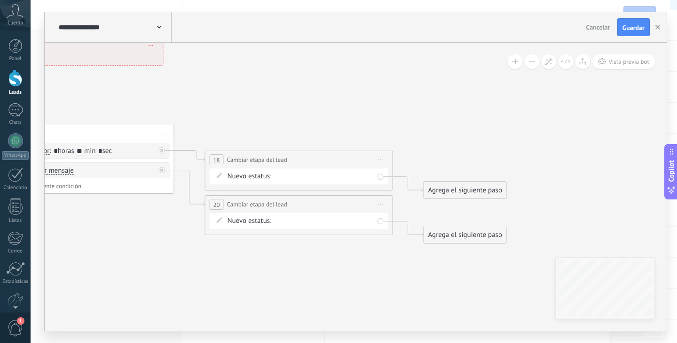
click at [384, 167] on div "**********" at bounding box center [298, 159] width 187 height 17
click at [382, 162] on span "Iniciar vista previa aquí Cambiar nombre Duplicar [GEOGRAPHIC_DATA]" at bounding box center [380, 160] width 15 height 14
click at [399, 221] on div "Borrar" at bounding box center [423, 221] width 93 height 16
click at [385, 206] on span "Iniciar vista previa aquí Cambiar nombre Duplicar [GEOGRAPHIC_DATA]" at bounding box center [380, 205] width 15 height 14
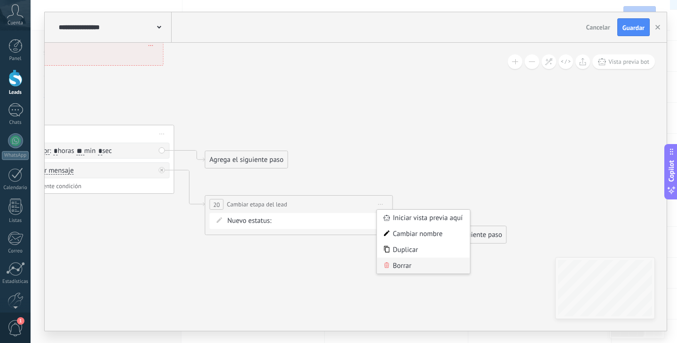
click at [407, 261] on div "Borrar" at bounding box center [423, 266] width 93 height 16
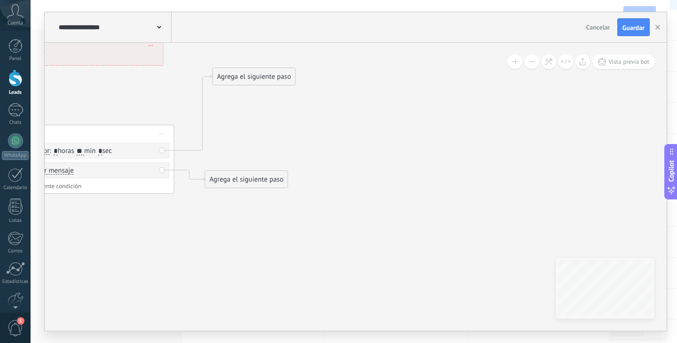
drag, startPoint x: 276, startPoint y: 163, endPoint x: 284, endPoint y: 78, distance: 84.5
click at [284, 78] on div "Agrega el siguiente paso" at bounding box center [254, 77] width 82 height 16
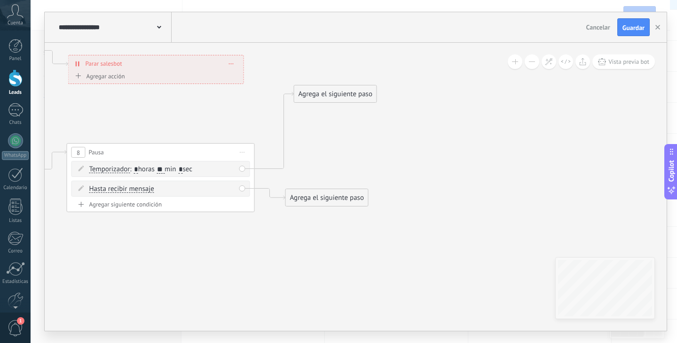
drag, startPoint x: 276, startPoint y: 117, endPoint x: 357, endPoint y: 136, distance: 82.4
click at [355, 91] on div "Agrega el siguiente paso" at bounding box center [335, 94] width 82 height 16
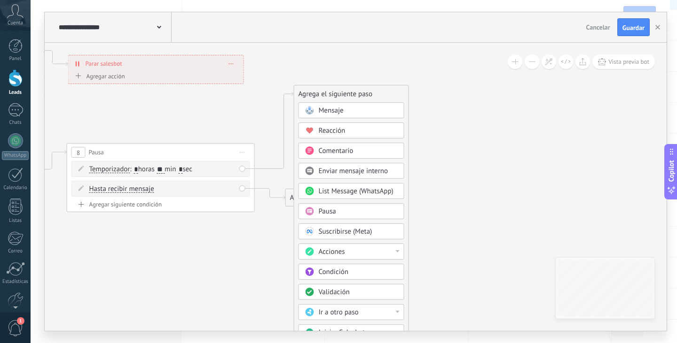
click at [355, 253] on div "Acciones" at bounding box center [358, 252] width 79 height 9
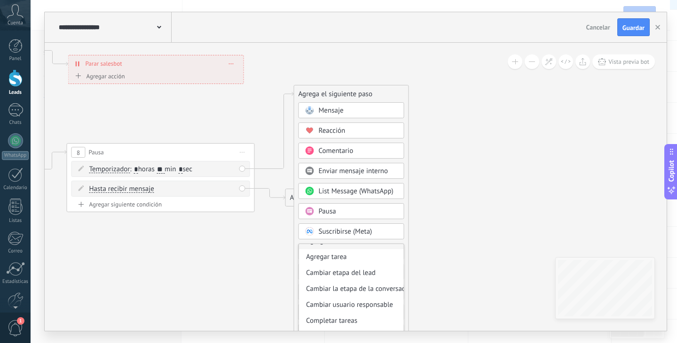
scroll to position [47, 0]
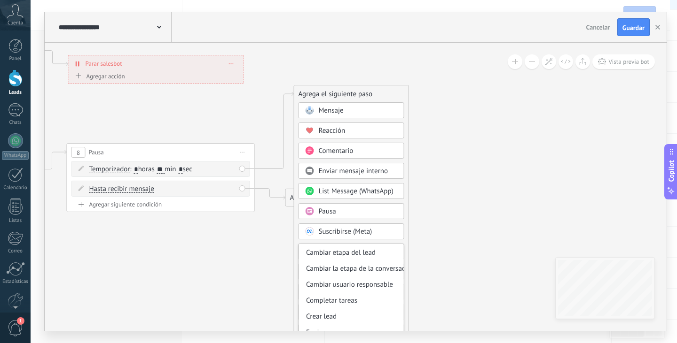
click at [365, 250] on div "Cambiar etapa del lead" at bounding box center [351, 253] width 105 height 16
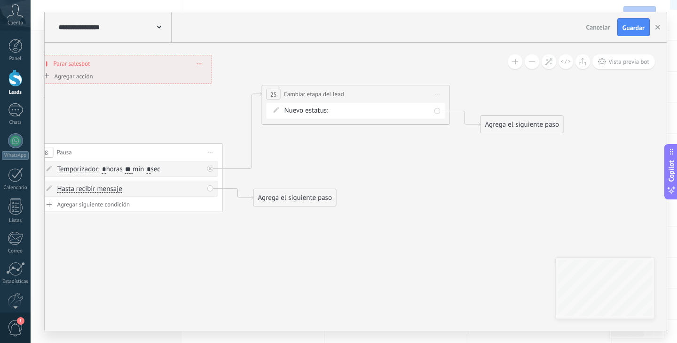
click at [410, 114] on form "Nuevo estatus: NEQUI BRE-V REMARKETING Logrado con éxito Venta Perdido" at bounding box center [357, 110] width 146 height 9
click at [0, 0] on div "NEQUI BRE-V REMARKETING Logrado con éxito Venta Perdido" at bounding box center [0, 0] width 0 height 0
click at [0, 0] on label "REMARKETING" at bounding box center [0, 0] width 0 height 0
click at [497, 126] on div "Agrega el siguiente paso" at bounding box center [522, 125] width 82 height 16
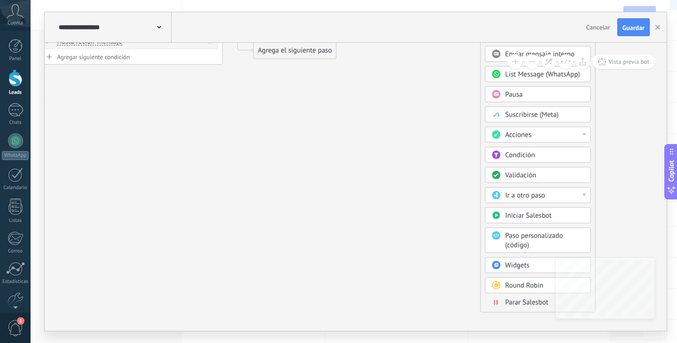
click at [513, 301] on span "Parar Salesbot" at bounding box center [526, 302] width 43 height 9
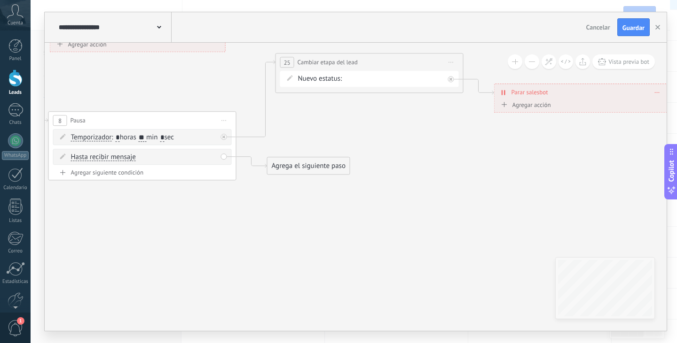
drag, startPoint x: 423, startPoint y: 247, endPoint x: 553, endPoint y: 240, distance: 130.4
click at [315, 169] on div "Agrega el siguiente paso" at bounding box center [307, 165] width 82 height 16
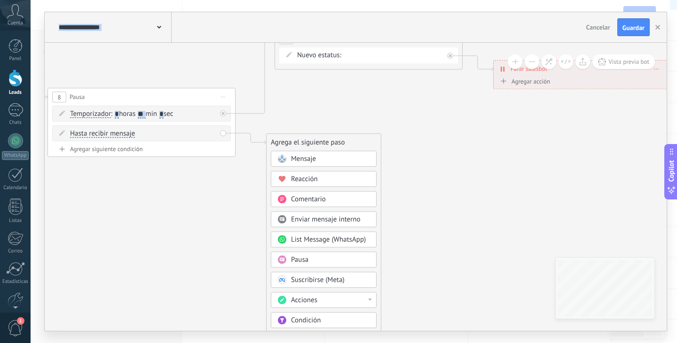
click at [349, 301] on div "Acciones" at bounding box center [330, 300] width 79 height 9
click at [332, 305] on div "Cambiar etapa del lead" at bounding box center [323, 302] width 105 height 16
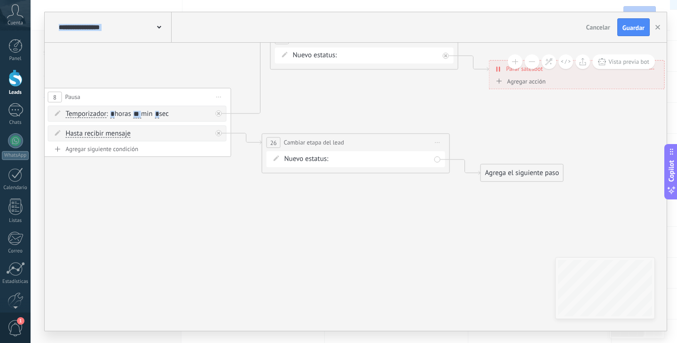
click at [0, 0] on div "NEQUI BRE-V REMARKETING Logrado con éxito Venta Perdido" at bounding box center [0, 0] width 0 height 0
click at [0, 0] on label "Logrado con éxito" at bounding box center [0, 0] width 0 height 0
click at [502, 173] on div "Agrega el siguiente paso" at bounding box center [522, 173] width 82 height 16
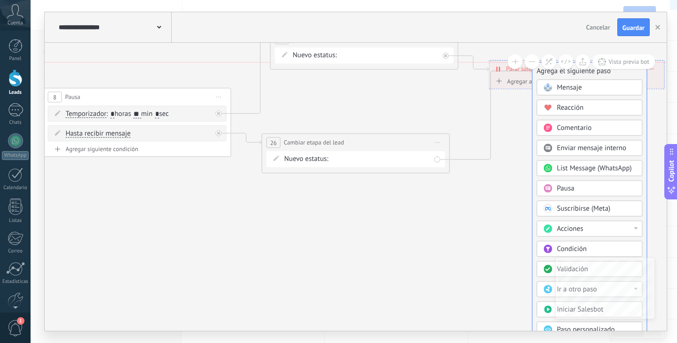
drag, startPoint x: 502, startPoint y: 173, endPoint x: 554, endPoint y: 75, distance: 110.8
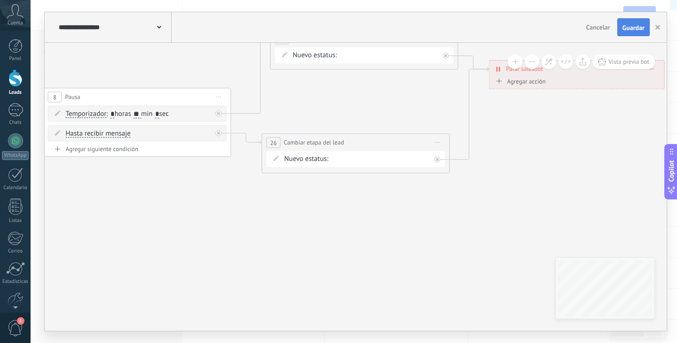
click at [624, 26] on span "Guardar" at bounding box center [633, 27] width 22 height 7
click at [659, 25] on icon "button" at bounding box center [657, 27] width 5 height 5
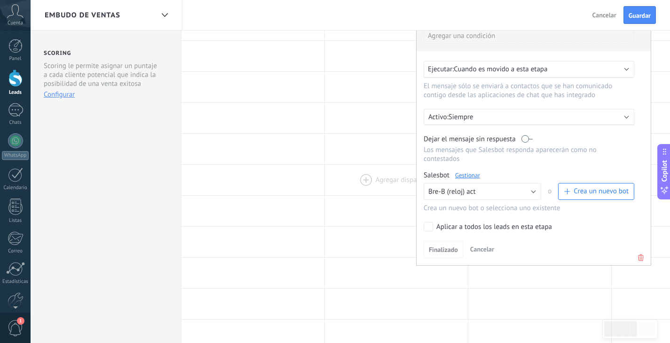
click at [366, 169] on div at bounding box center [396, 180] width 143 height 31
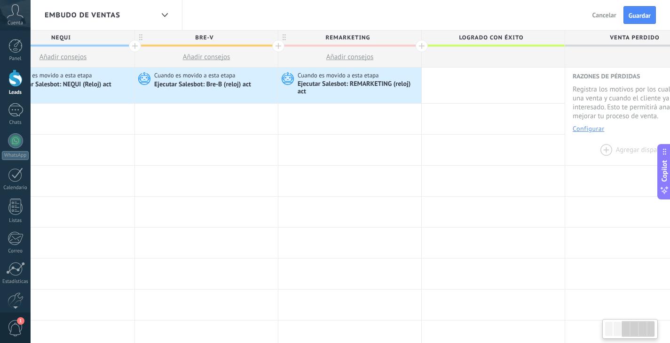
scroll to position [0, 333]
click at [357, 94] on div "Ejecutar Salesbot: REMARKETING (reloj) act" at bounding box center [358, 88] width 121 height 16
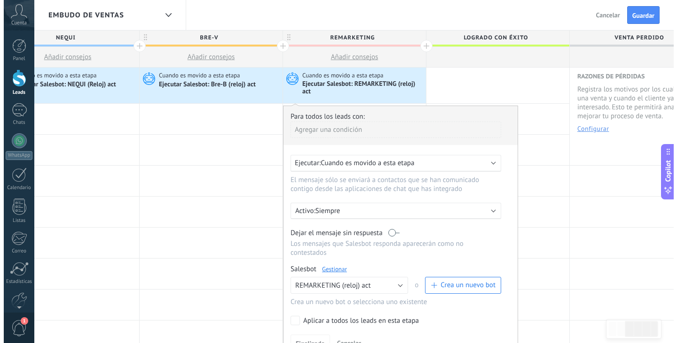
scroll to position [47, 0]
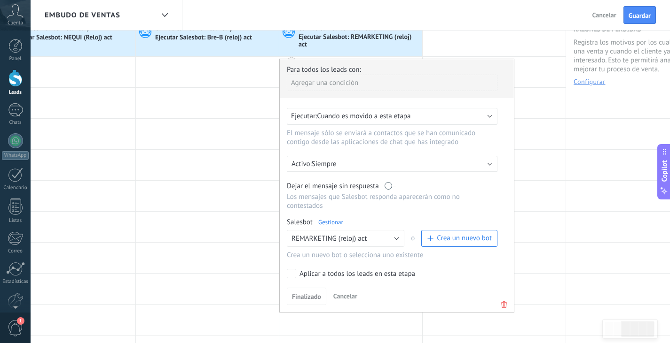
click at [333, 225] on link "Gestionar" at bounding box center [330, 222] width 25 height 8
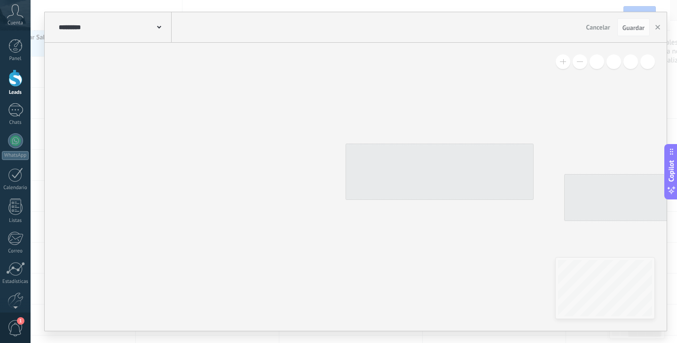
type input "**********"
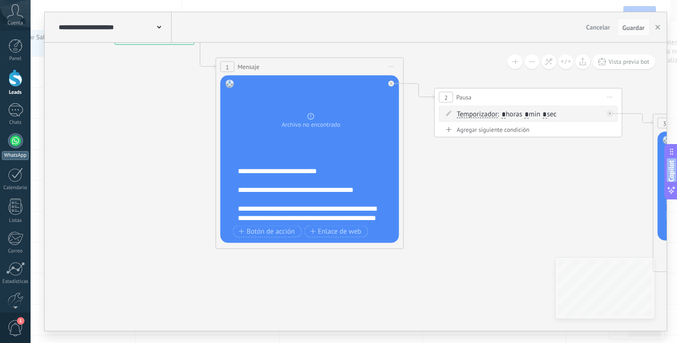
drag, startPoint x: 263, startPoint y: 238, endPoint x: 23, endPoint y: 156, distance: 253.8
click at [23, 156] on body ".abccls-1,.abccls-2{fill-rule:evenodd}.abccls-2{fill:#fff} .abfcls-1{fill:none}…" at bounding box center [338, 124] width 677 height 343
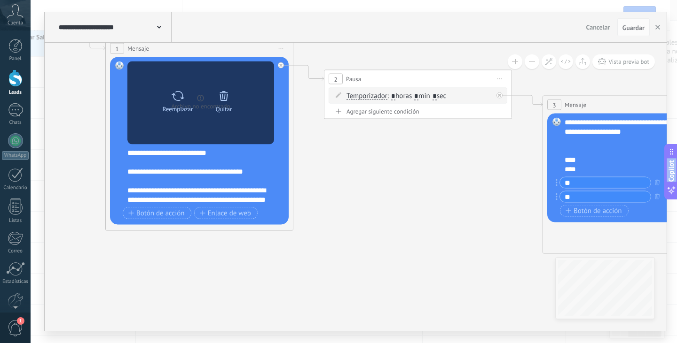
click at [167, 102] on div "Reemplazar" at bounding box center [177, 99] width 39 height 26
click input "Subir" at bounding box center [0, 0] width 0 height 0
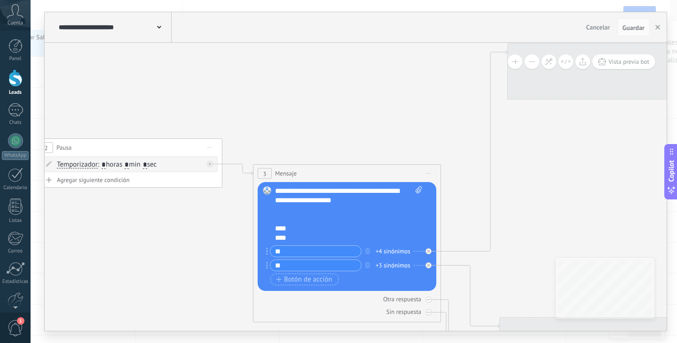
drag, startPoint x: 426, startPoint y: 229, endPoint x: 146, endPoint y: 303, distance: 289.5
click at [146, 303] on icon at bounding box center [423, 248] width 1887 height 881
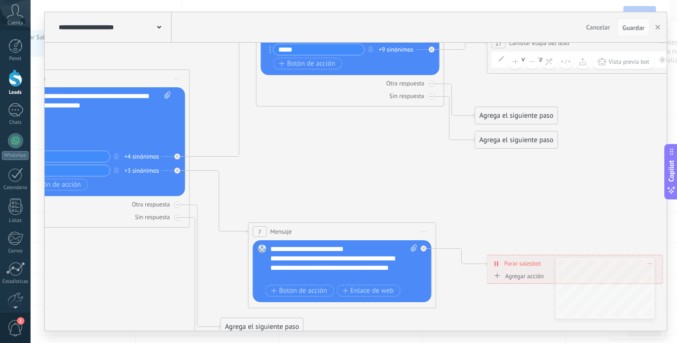
drag, startPoint x: 488, startPoint y: 250, endPoint x: 290, endPoint y: 145, distance: 224.1
click at [290, 145] on icon at bounding box center [172, 153] width 1887 height 881
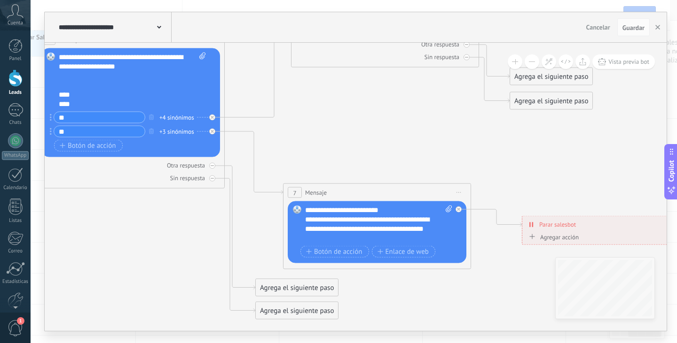
drag, startPoint x: 302, startPoint y: 206, endPoint x: 337, endPoint y: 166, distance: 53.3
click at [337, 166] on icon at bounding box center [207, 114] width 1887 height 881
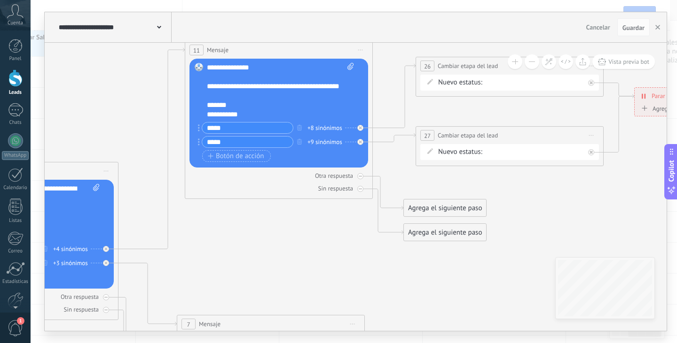
drag, startPoint x: 425, startPoint y: 76, endPoint x: 319, endPoint y: 207, distance: 169.1
click at [319, 207] on icon at bounding box center [101, 246] width 1887 height 881
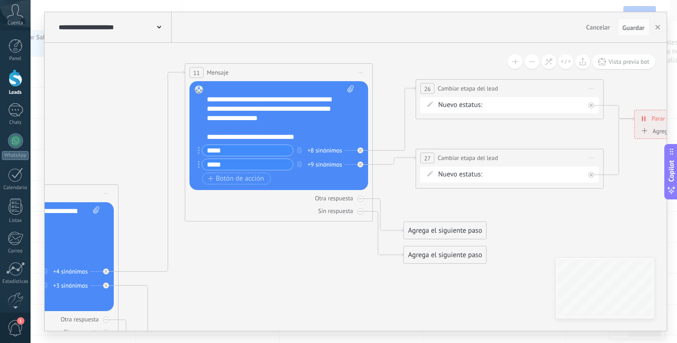
scroll to position [75, 0]
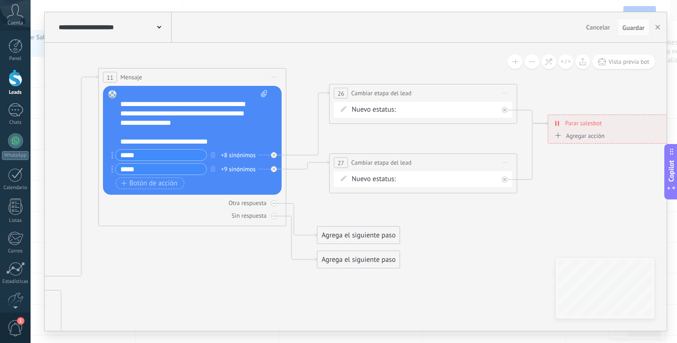
drag, startPoint x: 312, startPoint y: 261, endPoint x: 234, endPoint y: 265, distance: 77.1
click at [234, 265] on icon at bounding box center [14, 273] width 1887 height 881
click at [505, 109] on div at bounding box center [503, 111] width 6 height 6
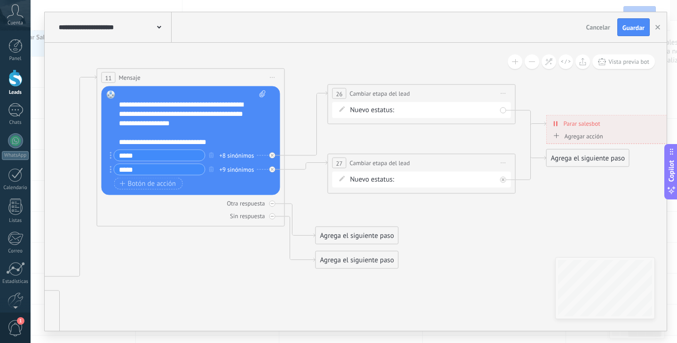
click at [509, 92] on span "Iniciar vista previa aquí Cambiar nombre Duplicar [GEOGRAPHIC_DATA]" at bounding box center [503, 94] width 15 height 14
click at [544, 151] on div "Borrar" at bounding box center [545, 155] width 93 height 16
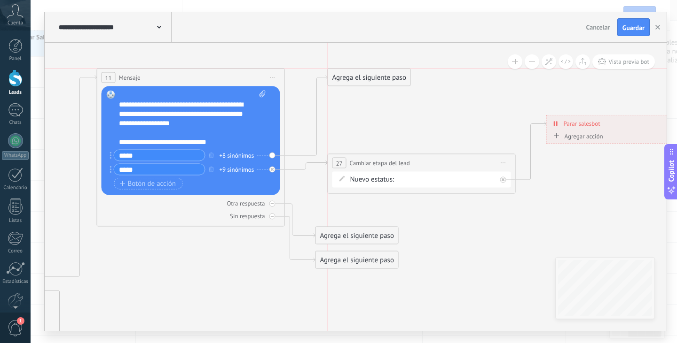
drag, startPoint x: 358, startPoint y: 214, endPoint x: 370, endPoint y: 87, distance: 127.9
click at [364, 84] on div "Agrega el siguiente paso" at bounding box center [369, 78] width 82 height 16
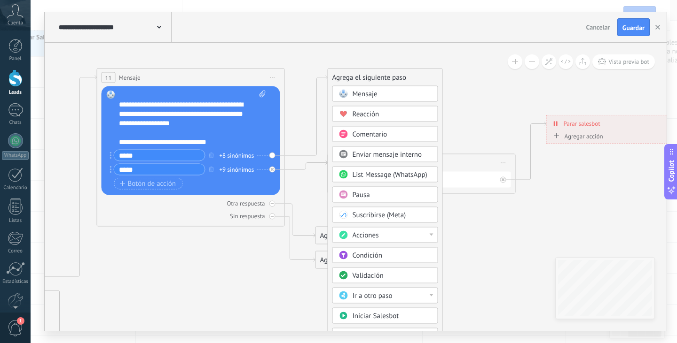
click at [377, 236] on span "Acciones" at bounding box center [365, 235] width 26 height 9
click at [395, 285] on div "Cambiar etapa del lead" at bounding box center [385, 284] width 105 height 16
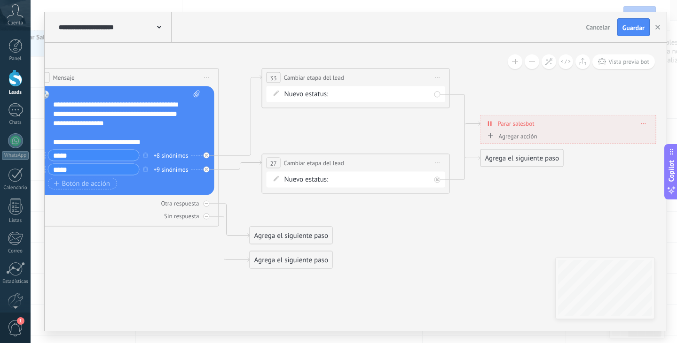
drag, startPoint x: 502, startPoint y: 135, endPoint x: 508, endPoint y: 102, distance: 33.5
drag, startPoint x: 498, startPoint y: 162, endPoint x: 514, endPoint y: 140, distance: 27.2
click at [441, 167] on span "Iniciar vista previa aquí Cambiar nombre Duplicar [GEOGRAPHIC_DATA]" at bounding box center [437, 163] width 15 height 14
click at [452, 218] on div "Borrar" at bounding box center [480, 225] width 93 height 16
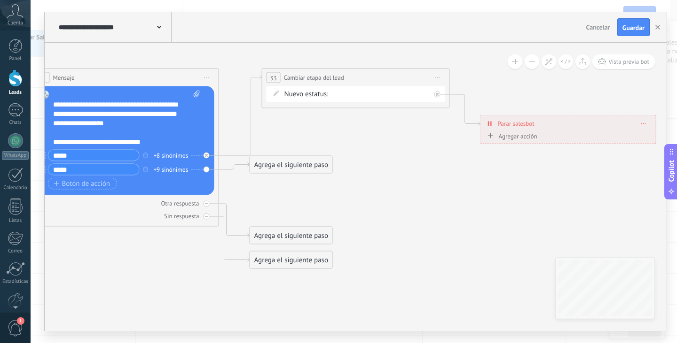
click at [296, 162] on div "Agrega el siguiente paso" at bounding box center [291, 165] width 82 height 16
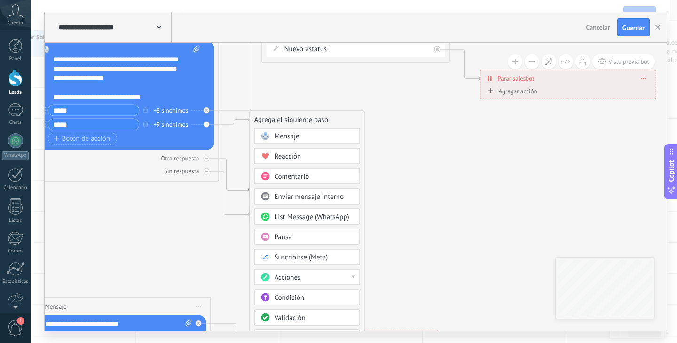
click at [311, 276] on div "Acciones" at bounding box center [313, 277] width 79 height 9
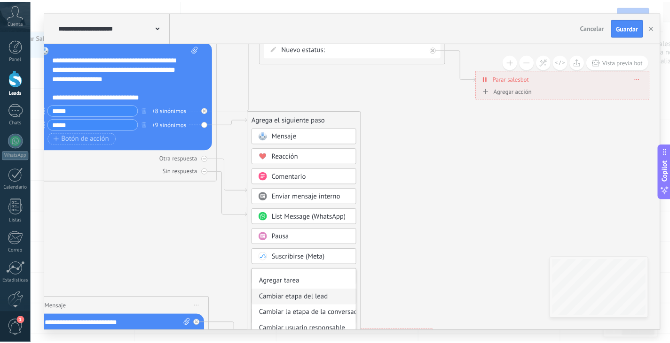
scroll to position [47, 0]
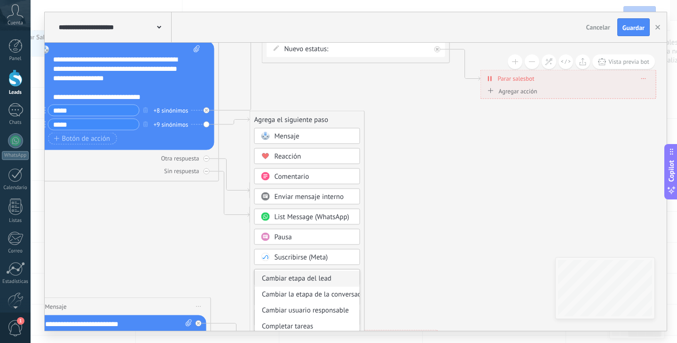
click at [331, 276] on div "Cambiar etapa del lead" at bounding box center [307, 279] width 105 height 16
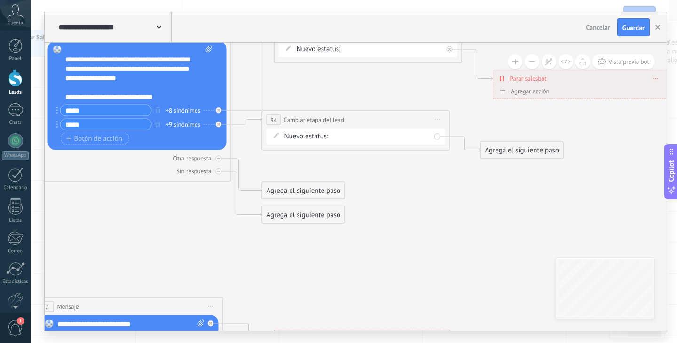
click at [0, 0] on div "NEQUI BRE-V REMARKETING Logrado con éxito Venta Perdido" at bounding box center [0, 0] width 0 height 0
click at [0, 0] on label "BRE-V" at bounding box center [0, 0] width 0 height 0
drag, startPoint x: 514, startPoint y: 151, endPoint x: 527, endPoint y: 78, distance: 73.4
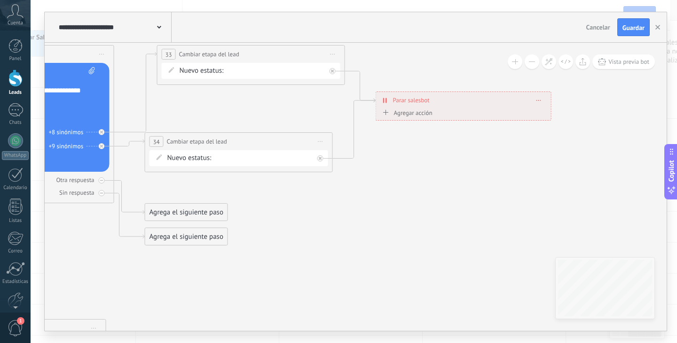
drag, startPoint x: 524, startPoint y: 146, endPoint x: 412, endPoint y: 166, distance: 114.1
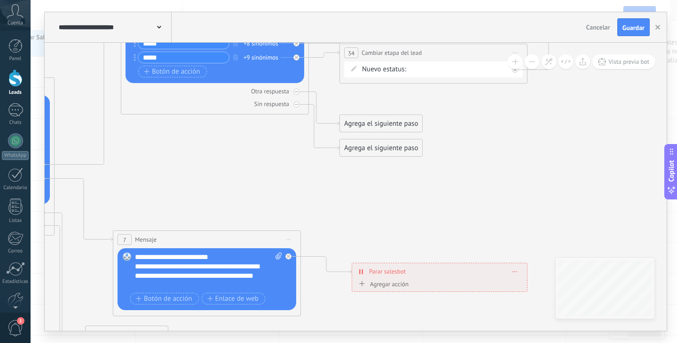
drag, startPoint x: 505, startPoint y: 166, endPoint x: 549, endPoint y: 139, distance: 51.9
click at [549, 139] on icon at bounding box center [37, 161] width 1887 height 881
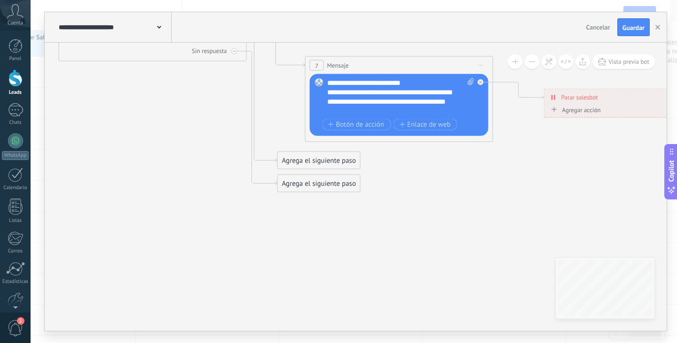
drag, startPoint x: 168, startPoint y: 225, endPoint x: 358, endPoint y: 58, distance: 252.3
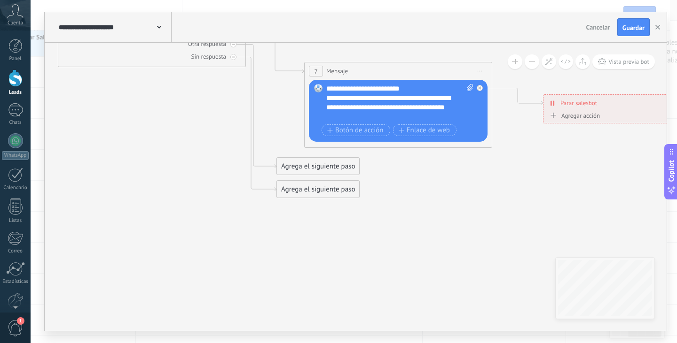
click at [408, 87] on div "**********" at bounding box center [399, 103] width 147 height 38
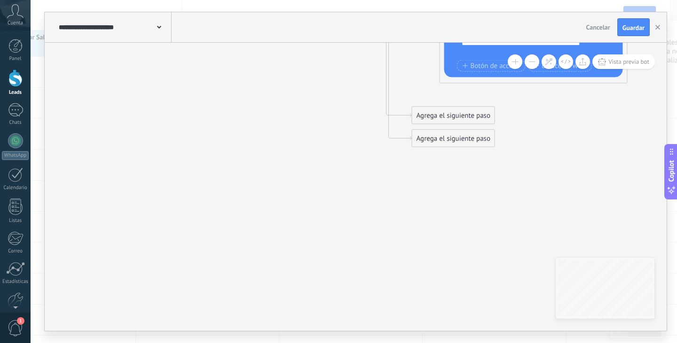
drag, startPoint x: 464, startPoint y: 154, endPoint x: 586, endPoint y: 93, distance: 136.6
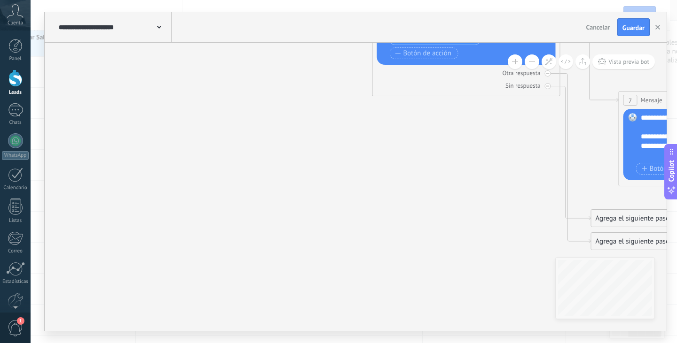
drag, startPoint x: 217, startPoint y: 150, endPoint x: 435, endPoint y: 288, distance: 258.1
click at [436, 290] on icon at bounding box center [542, 22] width 1887 height 881
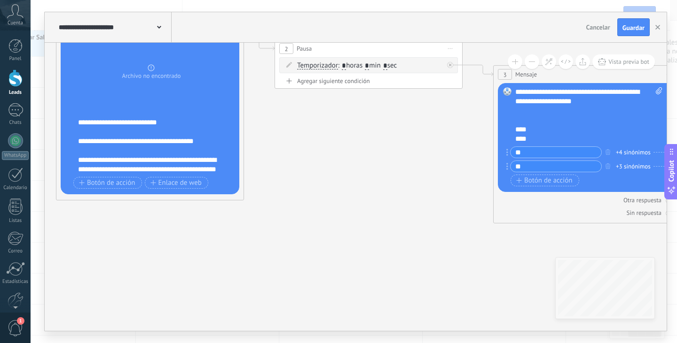
drag, startPoint x: 257, startPoint y: 133, endPoint x: 366, endPoint y: 280, distance: 183.4
click at [366, 280] on icon at bounding box center [663, 149] width 1887 height 881
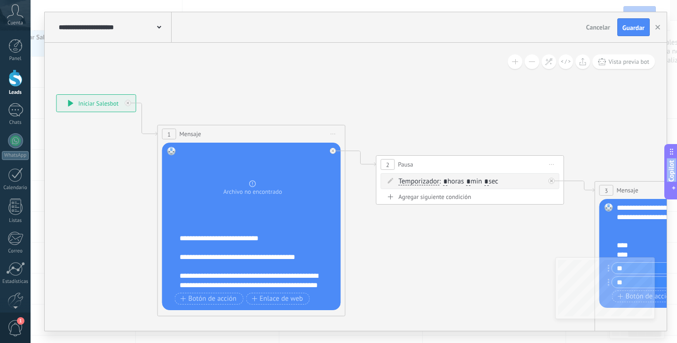
drag, startPoint x: 232, startPoint y: 295, endPoint x: 301, endPoint y: 352, distance: 89.5
click at [301, 296] on html ".abccls-1,.abccls-2{fill-rule:evenodd}.abccls-2{fill:#fff} .abfcls-1{fill:none}…" at bounding box center [338, 124] width 677 height 343
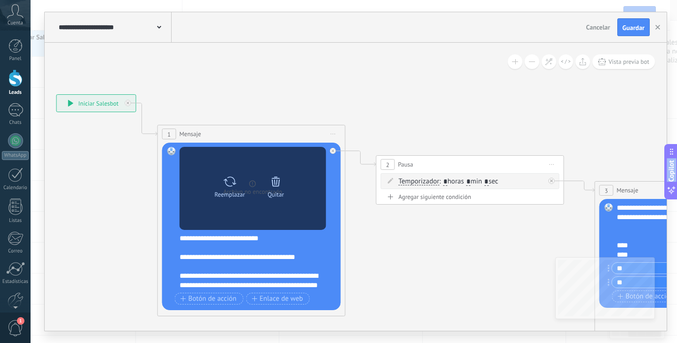
click at [229, 182] on icon at bounding box center [230, 181] width 14 height 13
click input "Subir" at bounding box center [0, 0] width 0 height 0
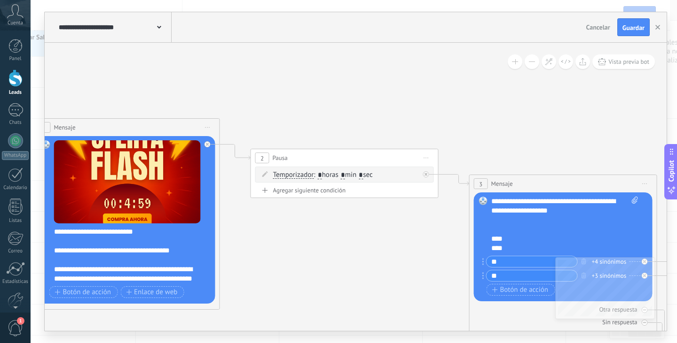
drag, startPoint x: 415, startPoint y: 99, endPoint x: 316, endPoint y: 94, distance: 99.3
click at [316, 94] on icon at bounding box center [639, 259] width 1887 height 881
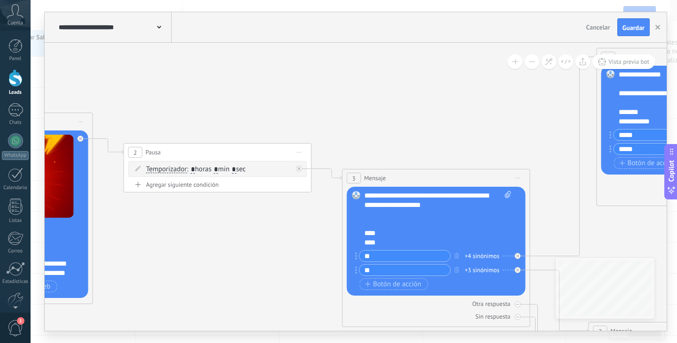
drag, startPoint x: 392, startPoint y: 104, endPoint x: 323, endPoint y: 103, distance: 69.5
click at [323, 103] on icon at bounding box center [512, 253] width 1887 height 881
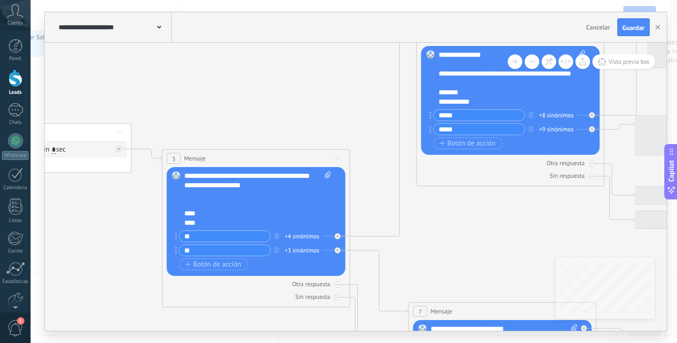
drag, startPoint x: 449, startPoint y: 129, endPoint x: 242, endPoint y: 110, distance: 207.2
click at [242, 110] on icon at bounding box center [332, 233] width 1887 height 881
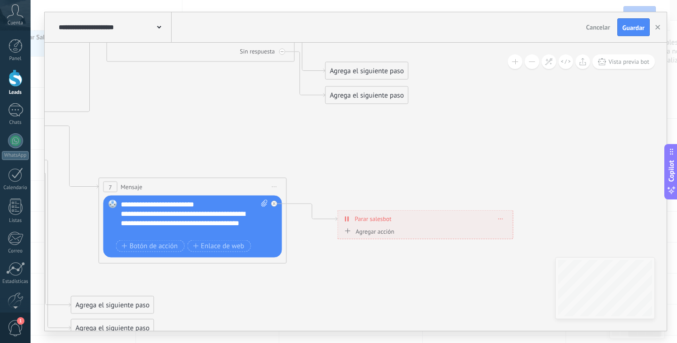
drag, startPoint x: 507, startPoint y: 261, endPoint x: 202, endPoint y: 119, distance: 335.9
click at [202, 119] on icon at bounding box center [23, 109] width 1887 height 881
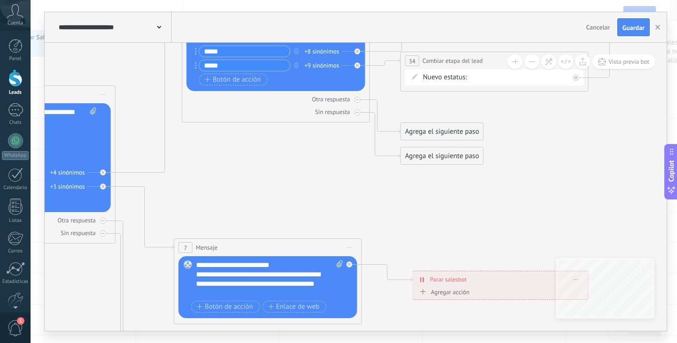
drag, startPoint x: 424, startPoint y: 138, endPoint x: 522, endPoint y: 215, distance: 124.8
click at [522, 215] on icon at bounding box center [98, 169] width 1887 height 881
click at [631, 27] on span "Guardar" at bounding box center [633, 27] width 22 height 7
click at [653, 27] on button "button" at bounding box center [657, 27] width 14 height 18
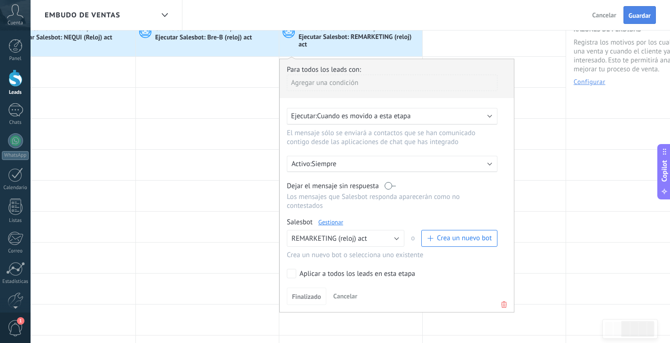
click at [639, 17] on span "Guardar" at bounding box center [639, 15] width 22 height 7
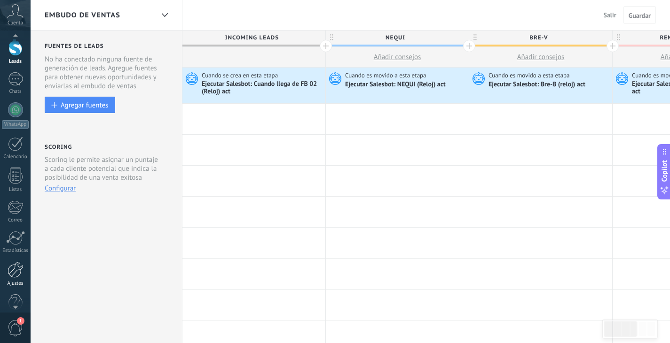
click at [17, 270] on div at bounding box center [16, 270] width 16 height 16
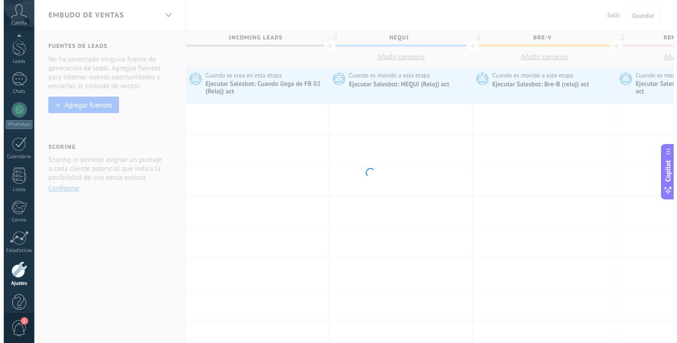
scroll to position [47, 0]
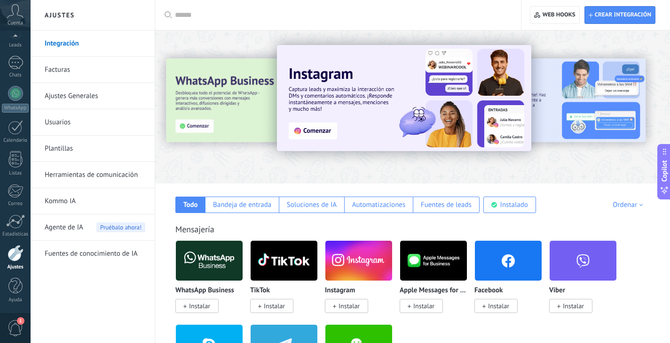
click at [220, 17] on input "text" at bounding box center [341, 15] width 333 height 10
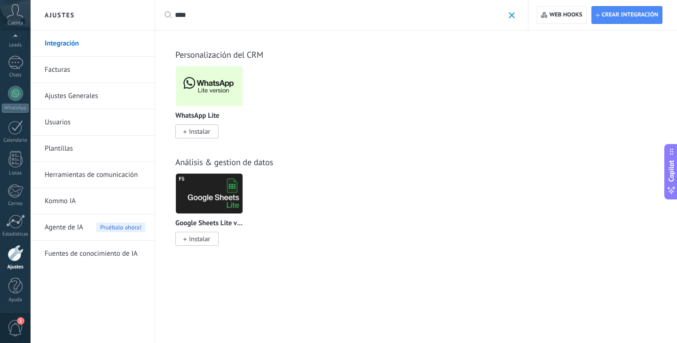
type input "****"
click at [198, 130] on span "Instalar" at bounding box center [199, 131] width 21 height 8
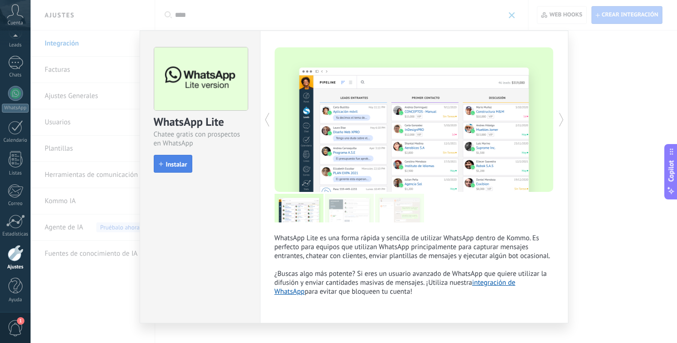
click at [166, 161] on span "Instalar" at bounding box center [176, 164] width 21 height 7
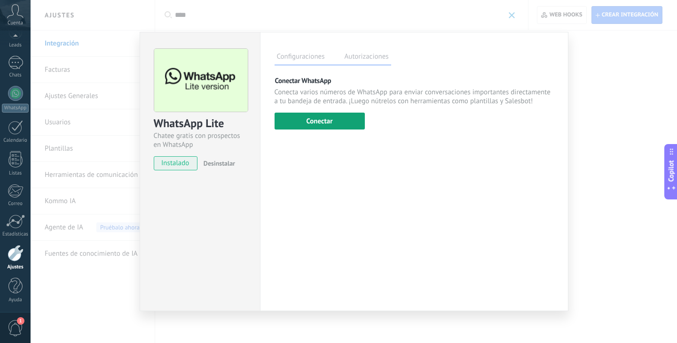
click at [294, 125] on button "Conectar" at bounding box center [319, 121] width 90 height 17
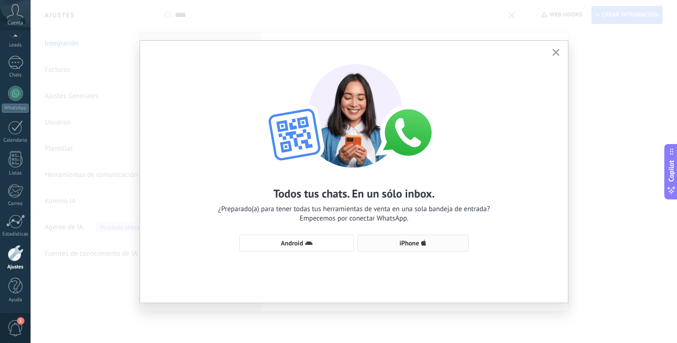
click at [415, 241] on span "iPhone" at bounding box center [409, 243] width 20 height 7
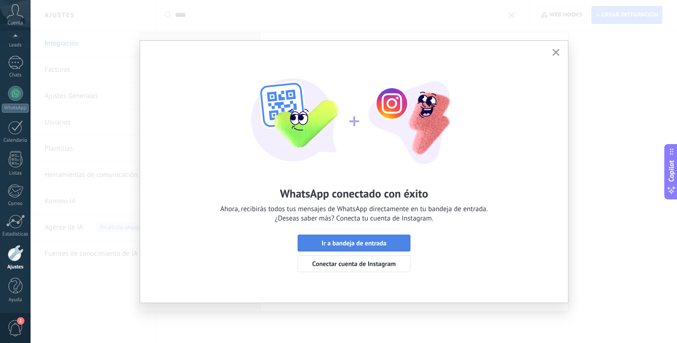
click at [351, 248] on button "Ir a bandeja de entrada" at bounding box center [353, 243] width 113 height 17
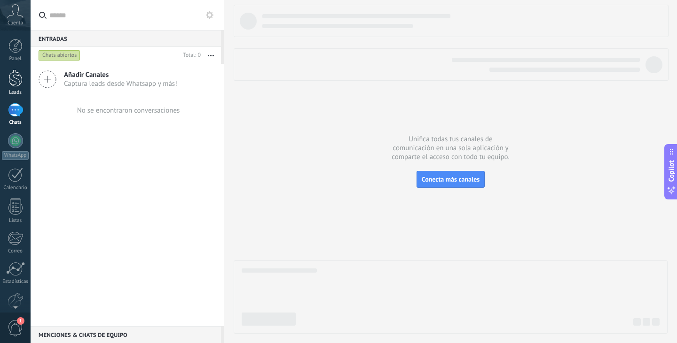
click at [8, 79] on div at bounding box center [15, 78] width 14 height 17
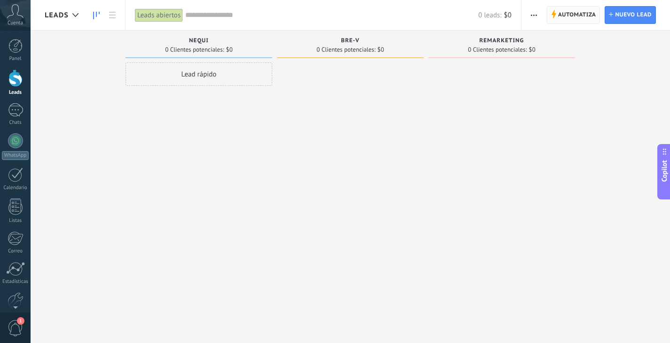
click at [590, 20] on span "Automatiza" at bounding box center [577, 15] width 38 height 17
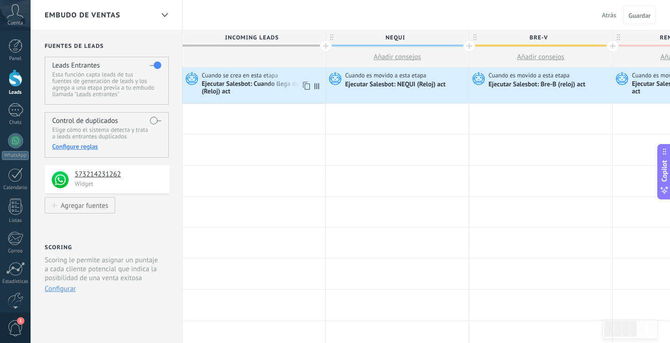
click at [267, 74] on span "Cuando se crea en esta etapa" at bounding box center [241, 75] width 78 height 8
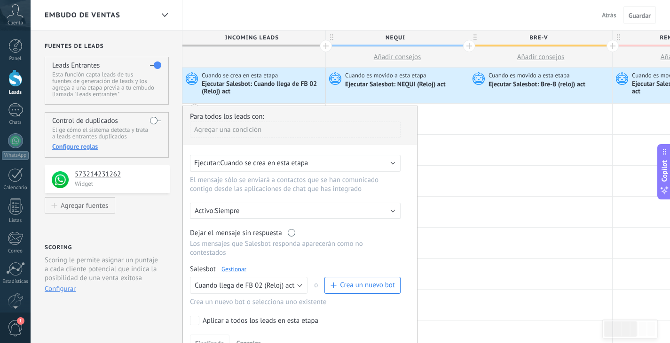
click at [231, 270] on link "Gestionar" at bounding box center [233, 269] width 25 height 8
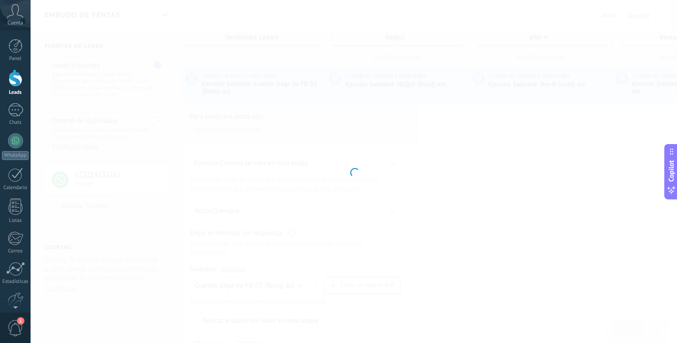
type input "**********"
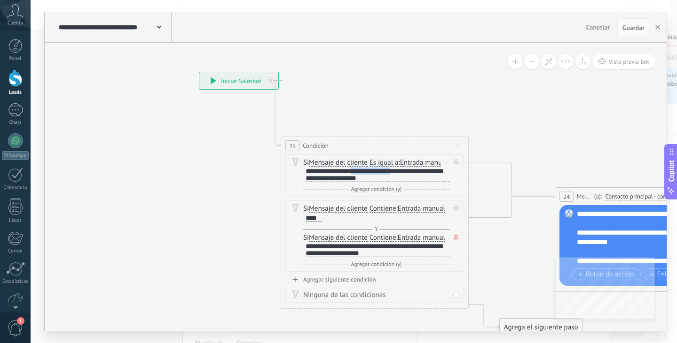
drag, startPoint x: 393, startPoint y: 179, endPoint x: 349, endPoint y: 181, distance: 44.2
click at [349, 181] on div "**********" at bounding box center [377, 175] width 144 height 15
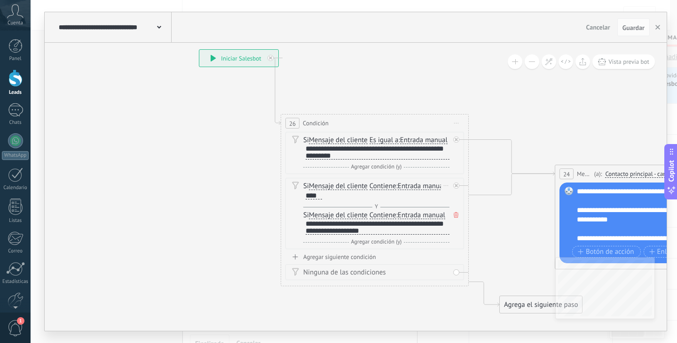
click at [426, 190] on span "Entrada manual" at bounding box center [421, 187] width 47 height 8
click at [426, 195] on button "Entrada manual" at bounding box center [451, 186] width 117 height 17
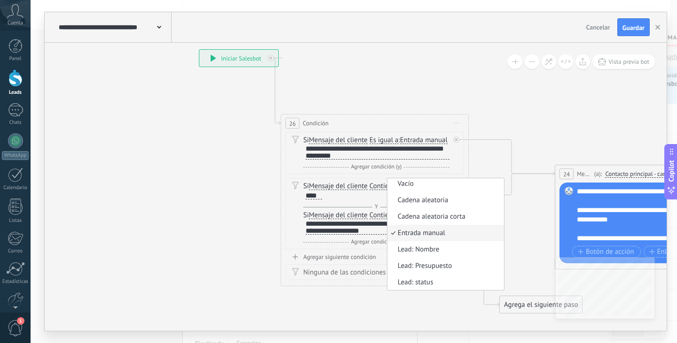
click at [338, 201] on div "Si Mensaje del cliente Mensaje del cliente Comentario del cliente El cliente Có…" at bounding box center [376, 191] width 146 height 19
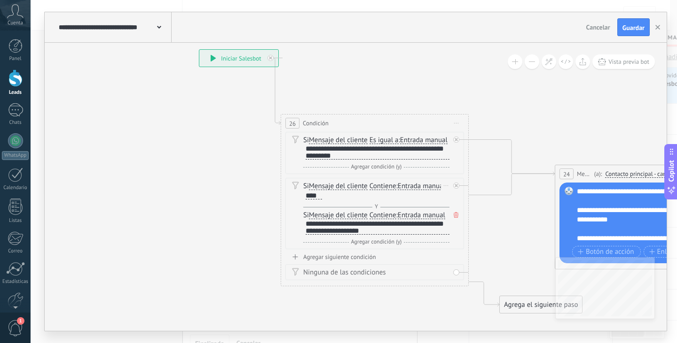
click at [326, 190] on span "Mensaje del cliente" at bounding box center [338, 187] width 59 height 8
click at [326, 195] on button "Mensaje del cliente" at bounding box center [362, 186] width 117 height 17
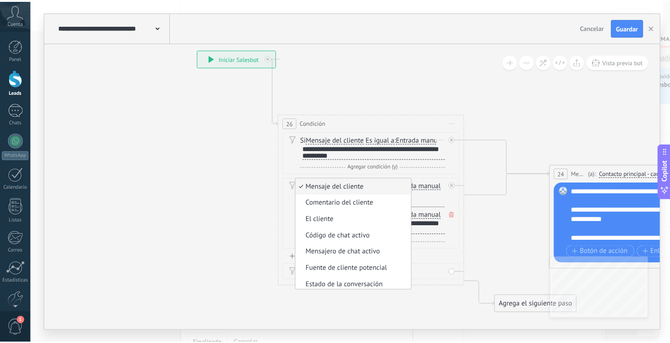
scroll to position [47, 0]
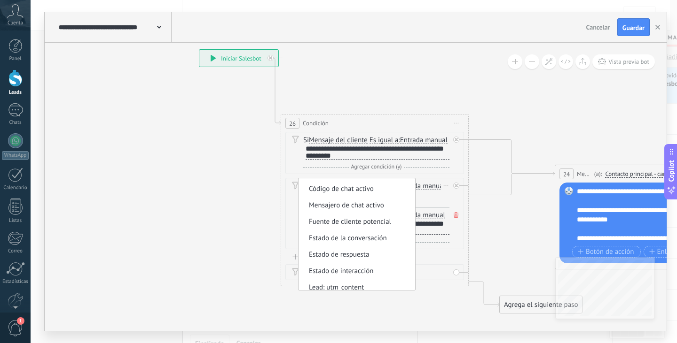
click at [426, 210] on div "Si Mensaje del cliente Mensaje del cliente Comentario del cliente El cliente Có…" at bounding box center [376, 197] width 146 height 30
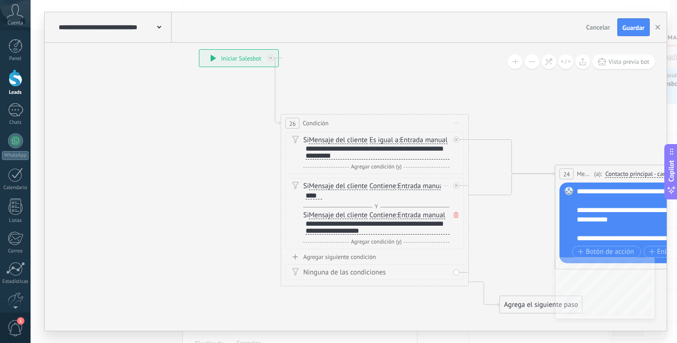
click at [419, 190] on span "Entrada manual" at bounding box center [421, 187] width 47 height 8
click at [419, 195] on button "Entrada manual" at bounding box center [451, 186] width 117 height 17
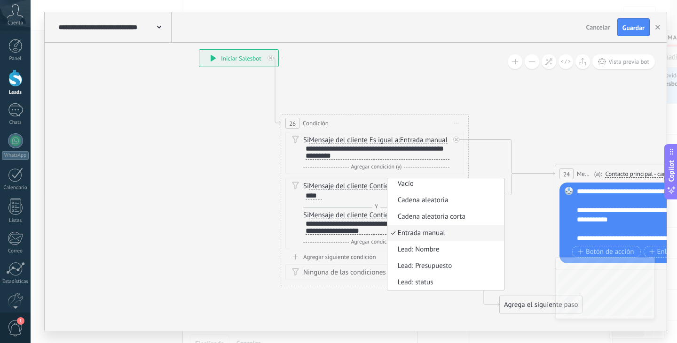
click at [318, 200] on div "****" at bounding box center [313, 196] width 16 height 8
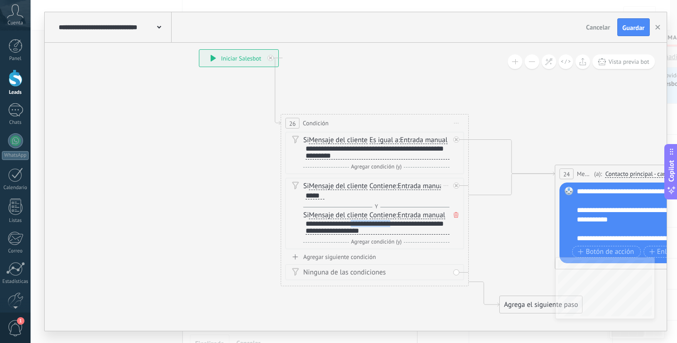
drag, startPoint x: 393, startPoint y: 233, endPoint x: 349, endPoint y: 232, distance: 43.7
click at [349, 232] on div "**********" at bounding box center [377, 227] width 144 height 15
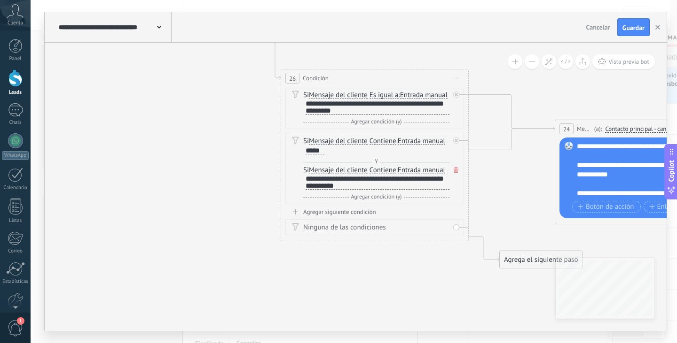
click at [630, 34] on button "Guardar" at bounding box center [633, 27] width 32 height 18
click at [655, 27] on button "button" at bounding box center [657, 27] width 14 height 18
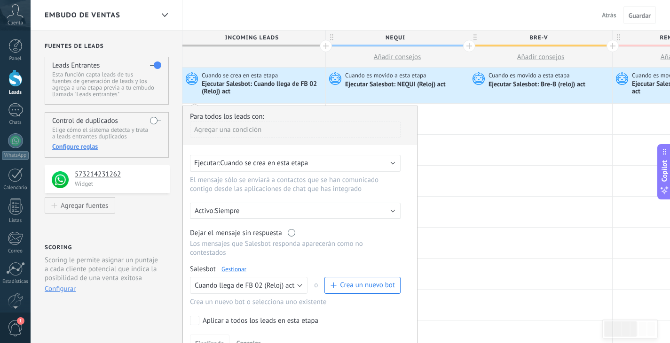
click at [234, 273] on link "Gestionar" at bounding box center [233, 269] width 25 height 8
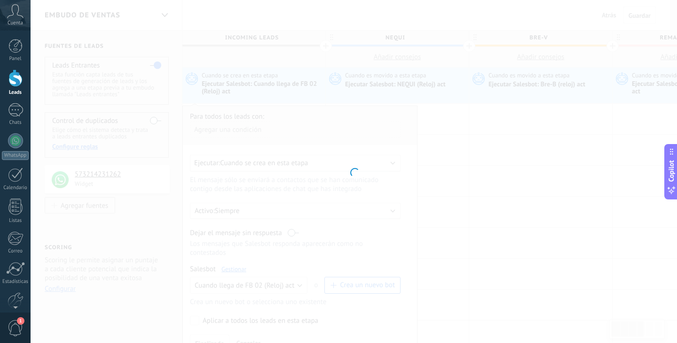
type input "**********"
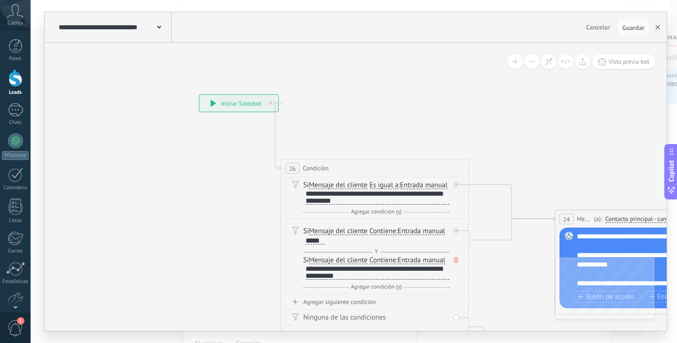
click at [657, 26] on icon "button" at bounding box center [657, 27] width 5 height 5
